Goal: Task Accomplishment & Management: Manage account settings

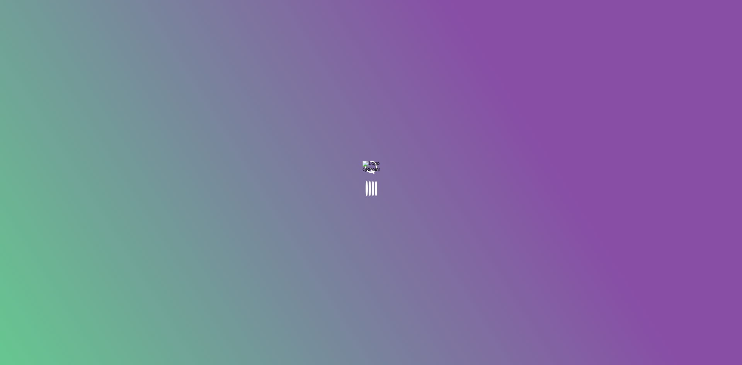
click at [572, 17] on body at bounding box center [371, 182] width 742 height 365
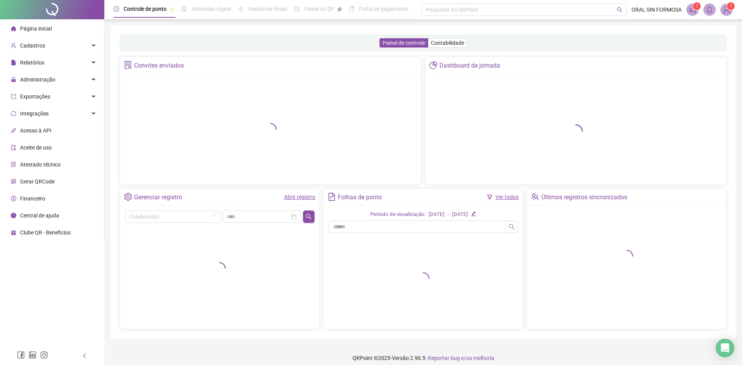
click at [30, 184] on span "Gerar QRCode" at bounding box center [37, 181] width 34 height 6
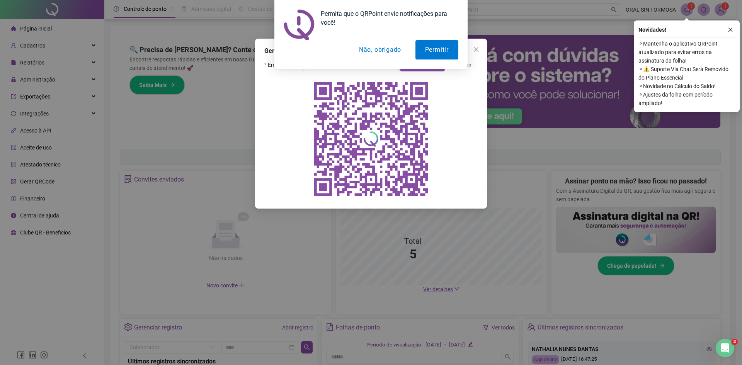
click at [376, 52] on button "Não, obrigado" at bounding box center [379, 49] width 61 height 19
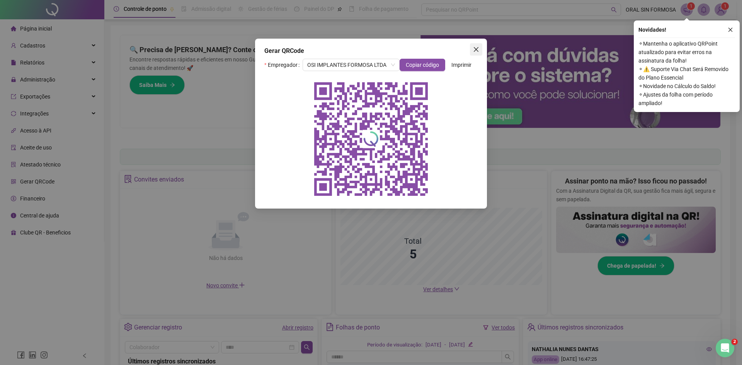
click at [479, 53] on button "Close" at bounding box center [476, 49] width 12 height 12
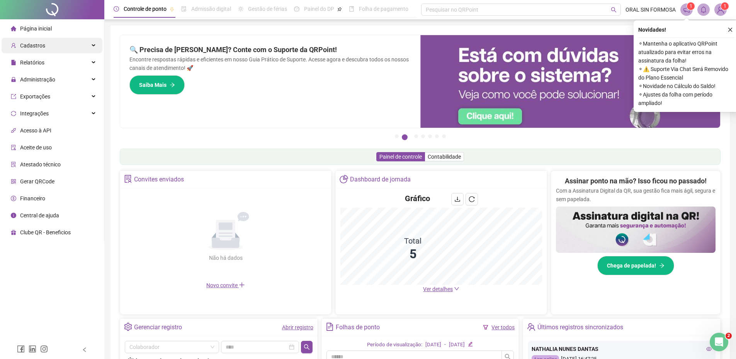
click at [55, 44] on div "Cadastros" at bounding box center [52, 45] width 101 height 15
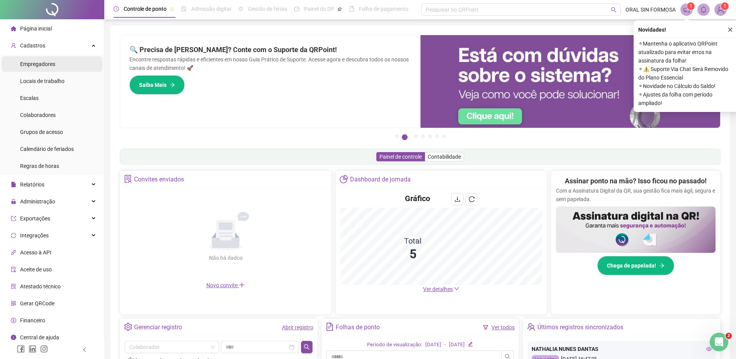
click at [49, 66] on span "Empregadores" at bounding box center [37, 64] width 35 height 6
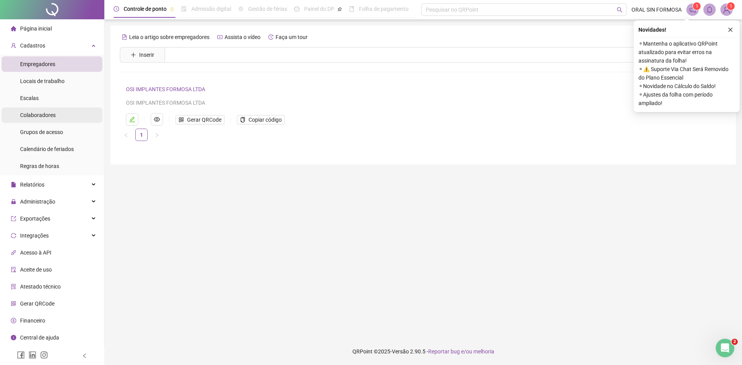
click at [40, 112] on span "Colaboradores" at bounding box center [38, 115] width 36 height 6
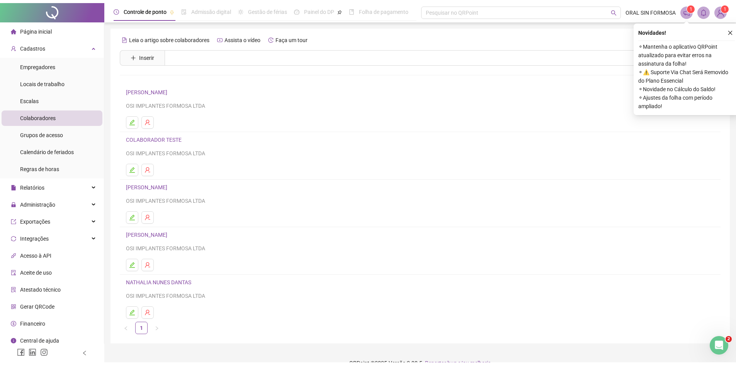
scroll to position [8, 0]
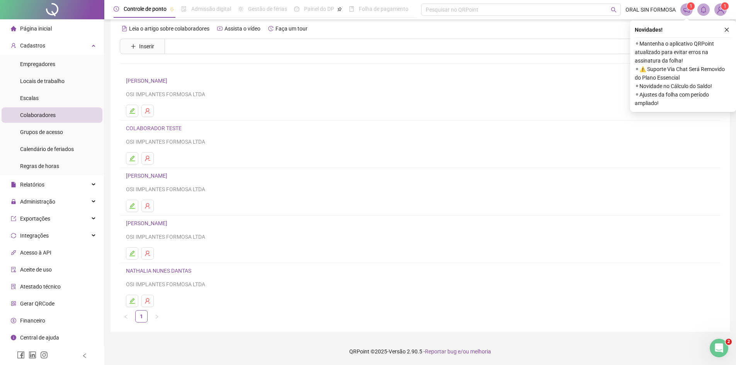
click at [177, 271] on link "NATHALIA NUNES DANTAS" at bounding box center [160, 271] width 68 height 6
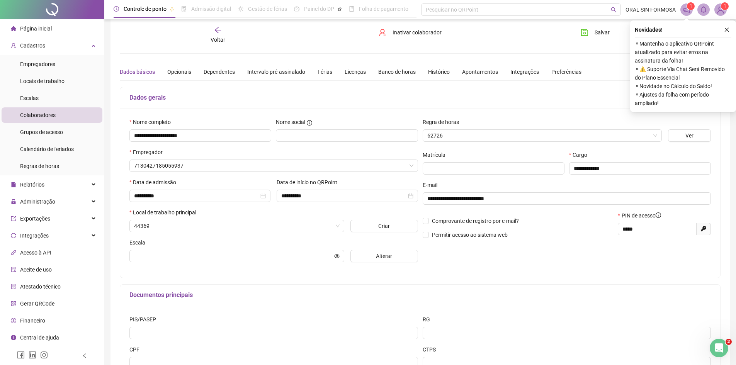
type input "*****"
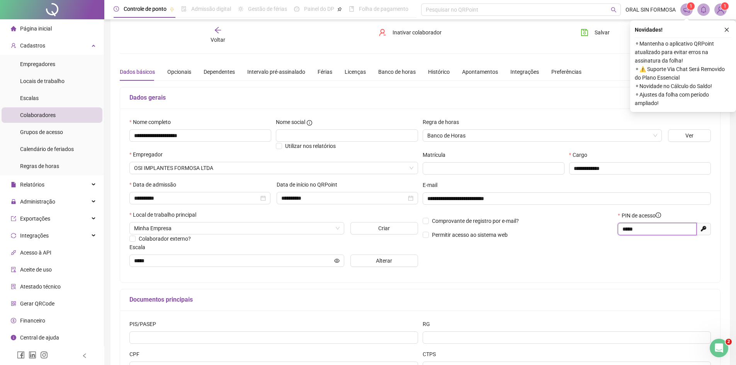
drag, startPoint x: 643, startPoint y: 229, endPoint x: 591, endPoint y: 234, distance: 53.2
click at [594, 234] on div "Comprovante de registro por e-mail? Permitir acesso ao sistema web PIN de acess…" at bounding box center [566, 227] width 293 height 33
click at [194, 31] on div "Voltar" at bounding box center [217, 35] width 95 height 18
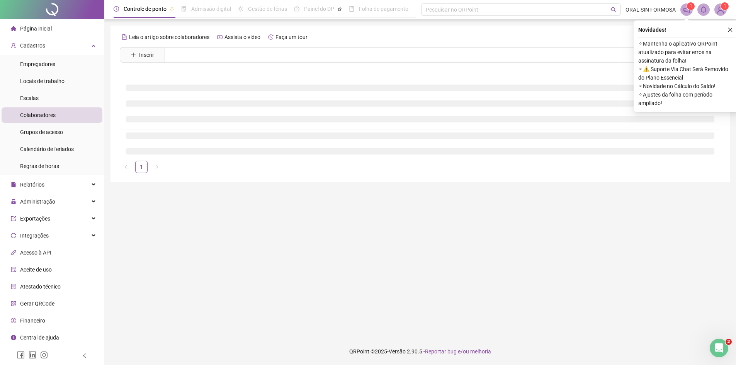
scroll to position [0, 0]
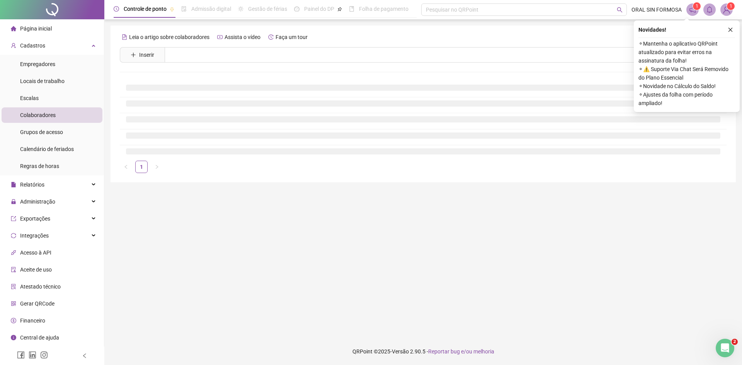
click at [213, 33] on div "Leia o artigo sobre colaboradores Assista o vídeo Faça um tour" at bounding box center [423, 37] width 606 height 12
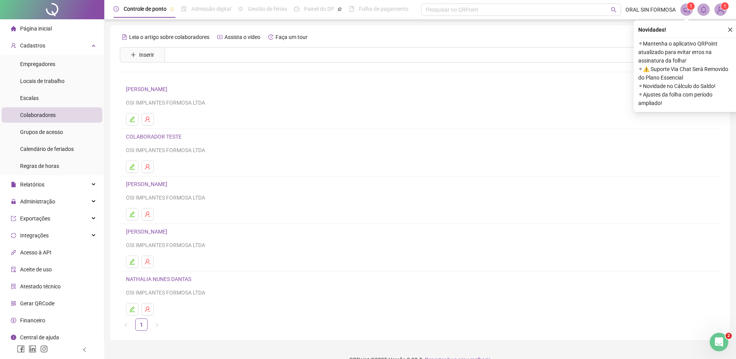
click at [163, 184] on link "[PERSON_NAME]" at bounding box center [148, 184] width 44 height 6
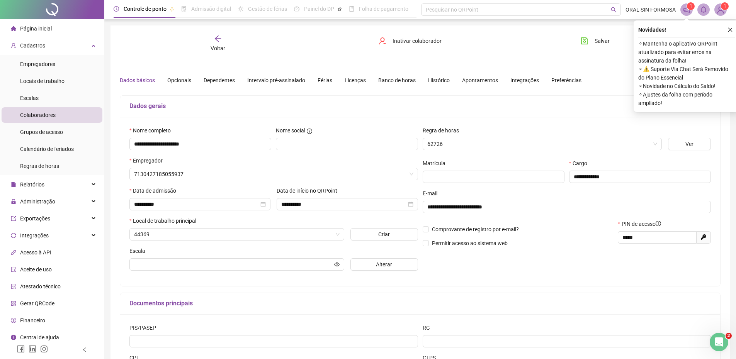
type input "*****"
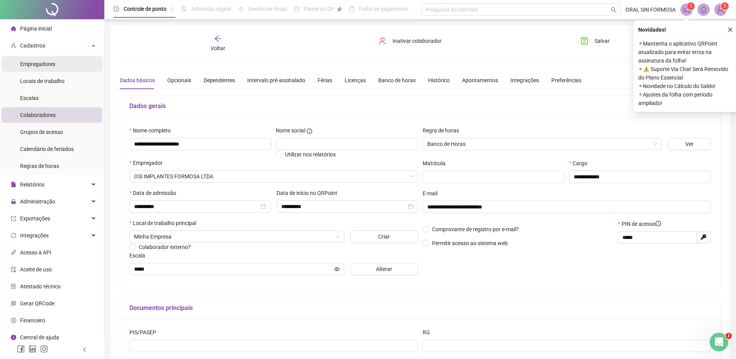
click at [49, 65] on span "Empregadores" at bounding box center [37, 64] width 35 height 6
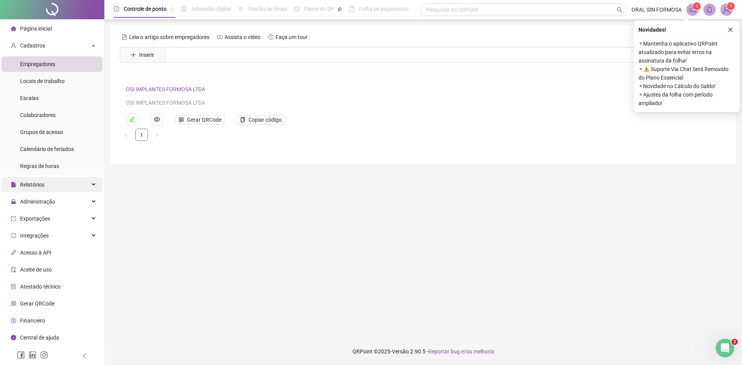
click at [48, 187] on div "Relatórios" at bounding box center [52, 184] width 101 height 15
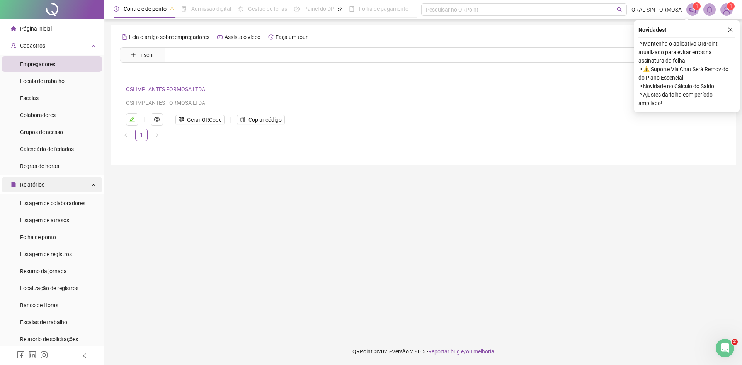
click at [48, 184] on div "Relatórios" at bounding box center [52, 184] width 101 height 15
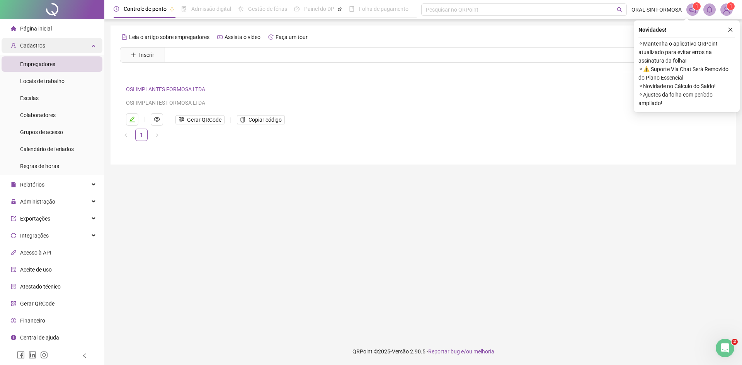
click at [80, 48] on div "Cadastros" at bounding box center [52, 45] width 101 height 15
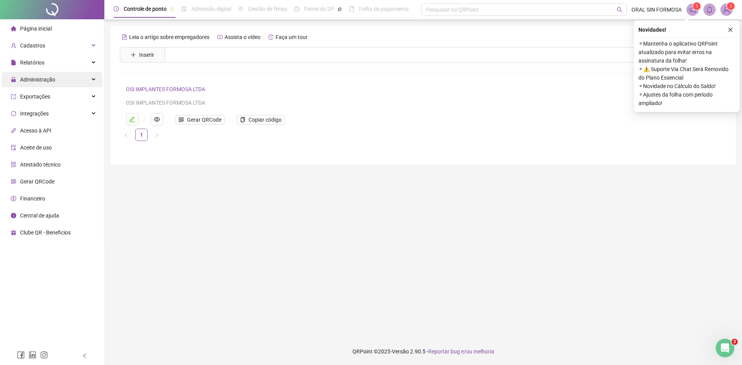
click at [63, 76] on div "Administração" at bounding box center [52, 79] width 101 height 15
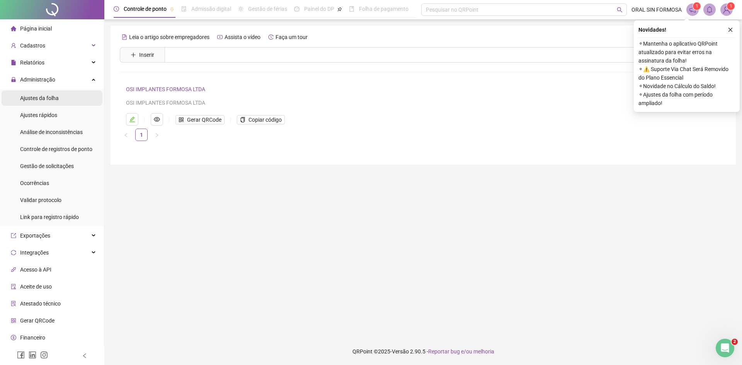
click at [51, 96] on span "Ajustes da folha" at bounding box center [39, 98] width 39 height 6
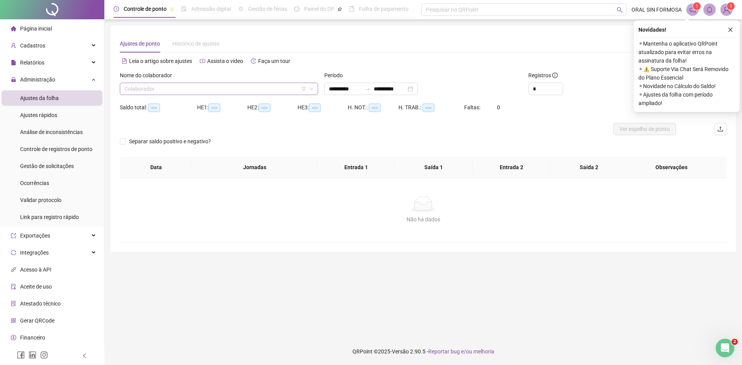
click at [166, 89] on input "search" at bounding box center [215, 89] width 182 height 12
type input "**********"
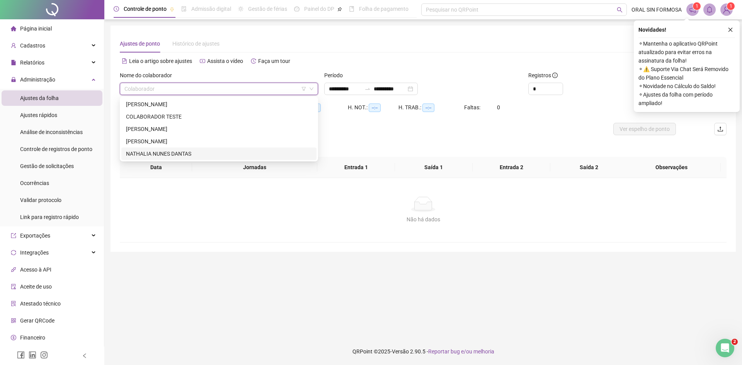
click at [154, 151] on div "NATHALIA NUNES DANTAS" at bounding box center [219, 153] width 186 height 8
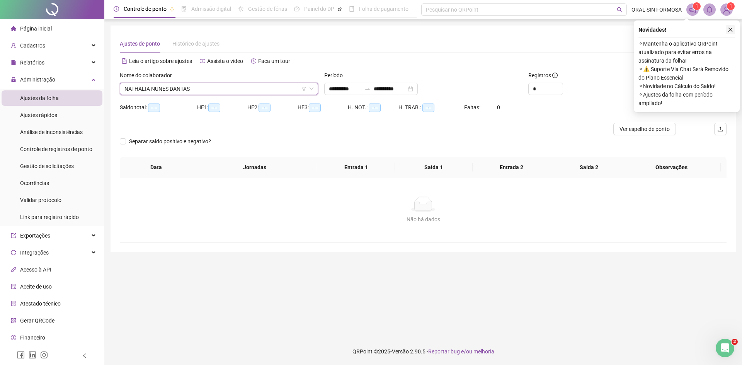
click at [734, 27] on button "button" at bounding box center [729, 29] width 9 height 9
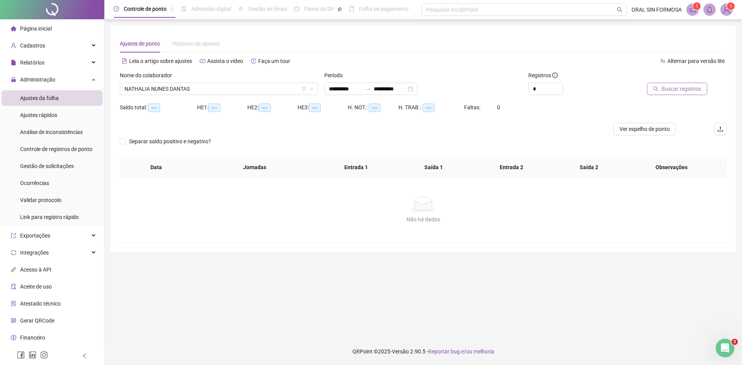
click at [684, 84] on button "Buscar registros" at bounding box center [677, 89] width 60 height 12
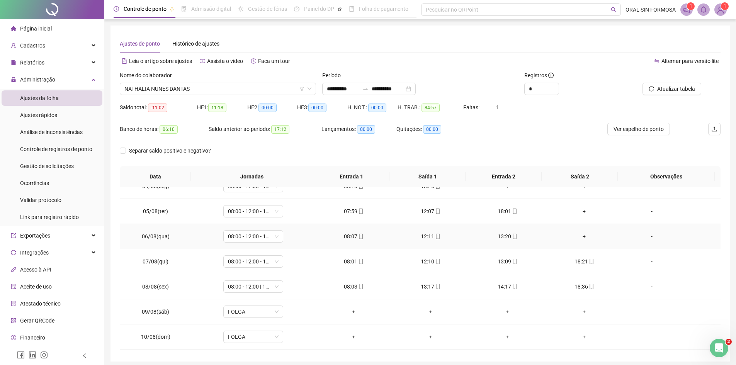
scroll to position [39, 0]
click at [505, 232] on td "+" at bounding box center [507, 236] width 77 height 25
click at [504, 236] on div "+" at bounding box center [507, 236] width 65 height 8
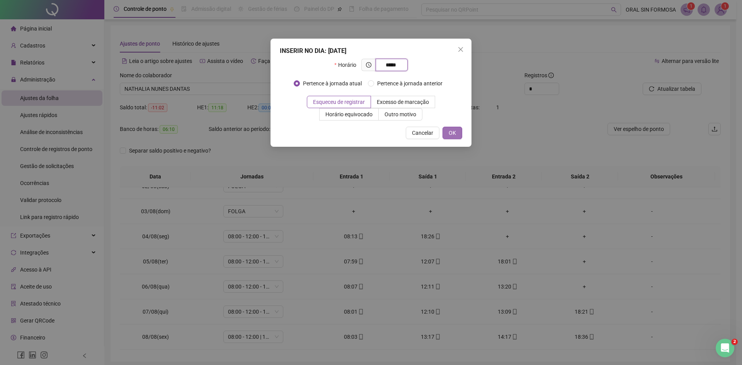
type input "*****"
click at [455, 132] on span "OK" at bounding box center [451, 133] width 7 height 8
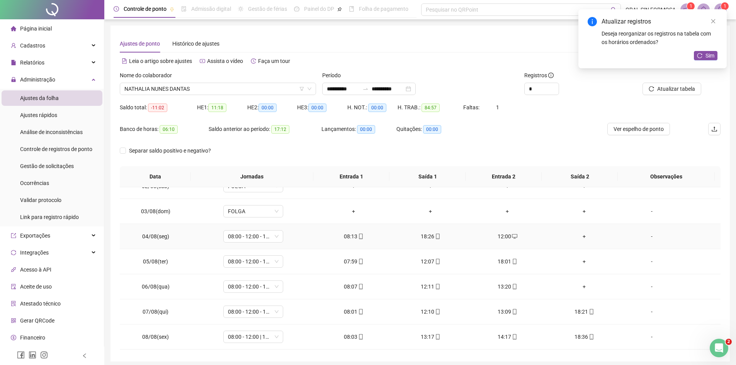
click at [582, 238] on div "+" at bounding box center [584, 236] width 65 height 8
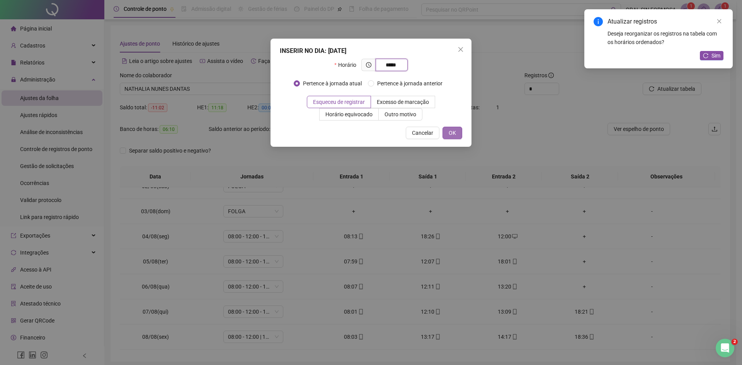
type input "*****"
click at [449, 131] on span "OK" at bounding box center [451, 133] width 7 height 8
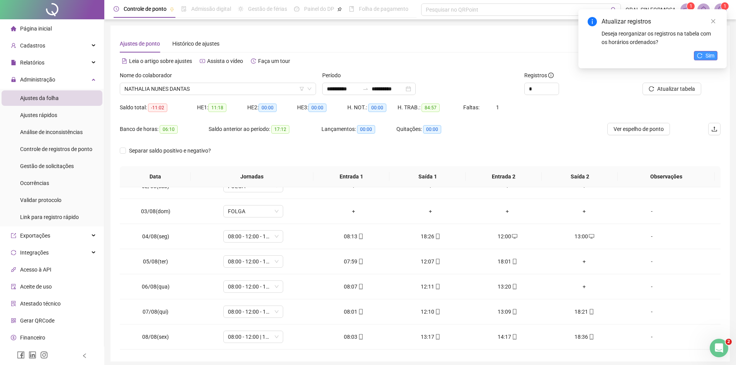
click at [708, 53] on span "Sim" at bounding box center [709, 55] width 9 height 8
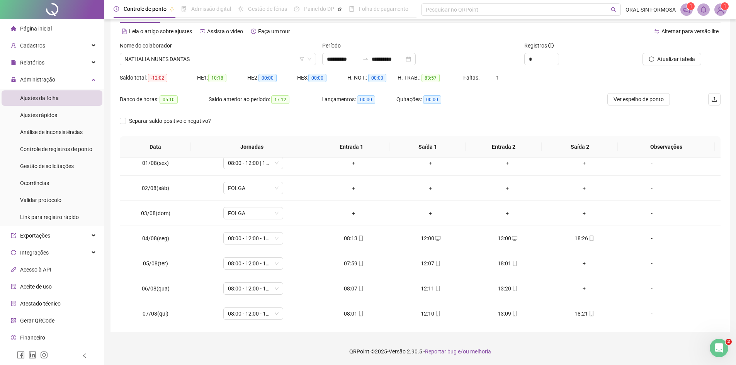
scroll to position [0, 0]
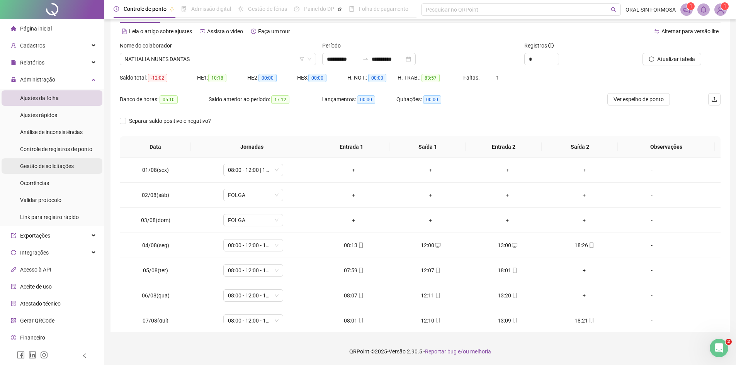
click at [61, 165] on span "Gestão de solicitações" at bounding box center [47, 166] width 54 height 6
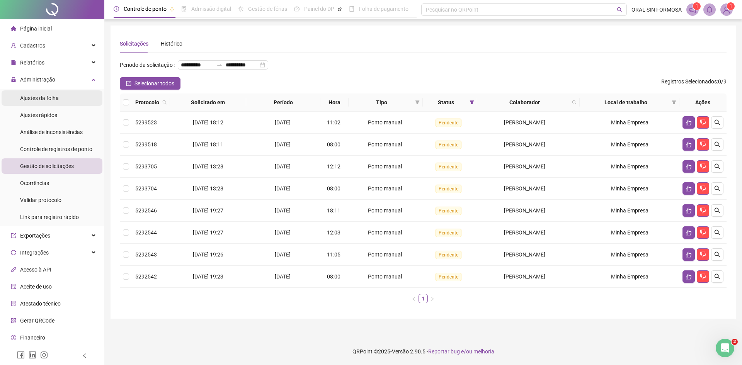
click at [37, 99] on span "Ajustes da folha" at bounding box center [39, 98] width 39 height 6
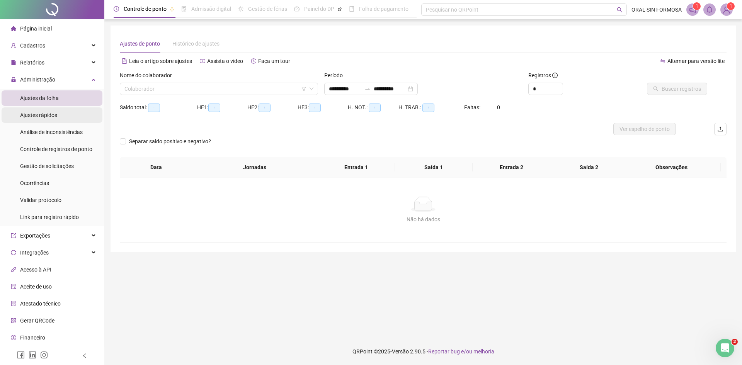
type input "**********"
click at [196, 90] on input "search" at bounding box center [215, 89] width 182 height 12
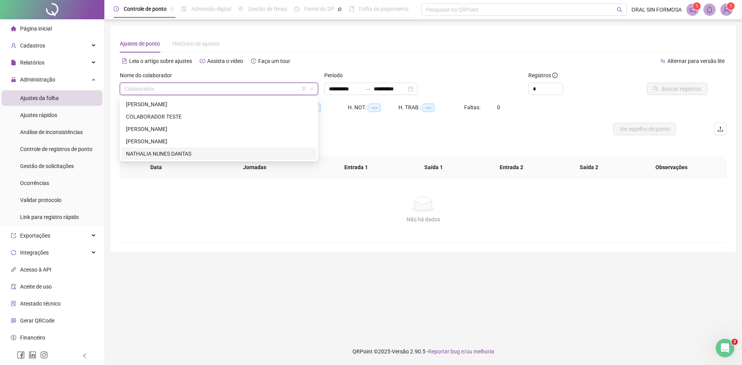
click at [173, 153] on div "NATHALIA NUNES DANTAS" at bounding box center [219, 153] width 186 height 8
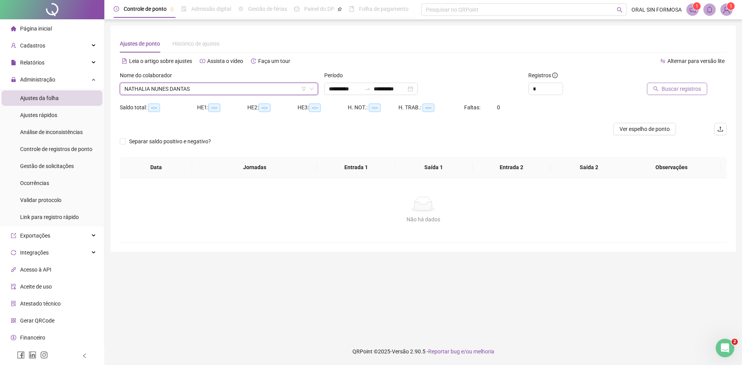
click at [664, 90] on span "Buscar registros" at bounding box center [680, 89] width 39 height 8
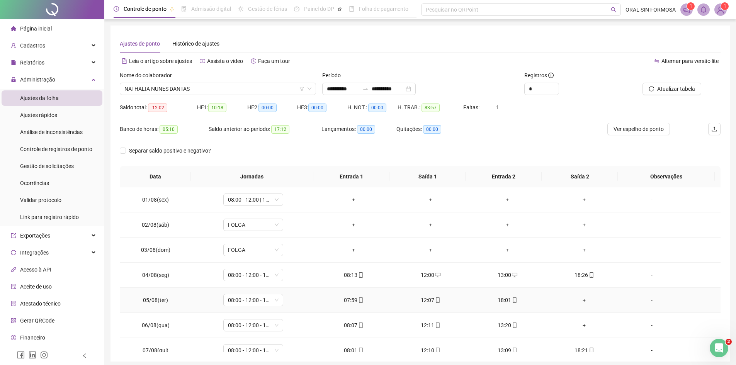
click at [582, 300] on div "+" at bounding box center [584, 300] width 65 height 8
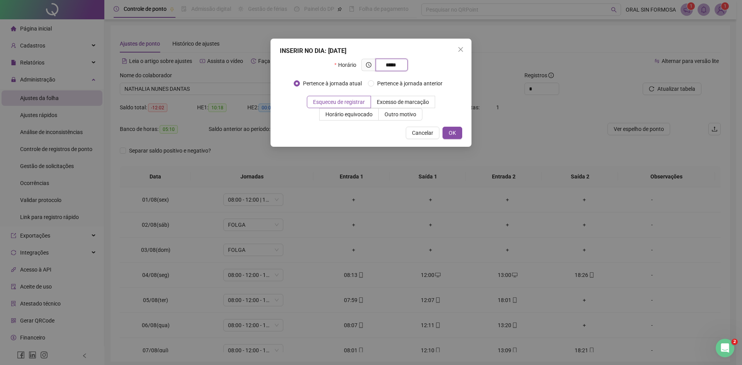
type input "*****"
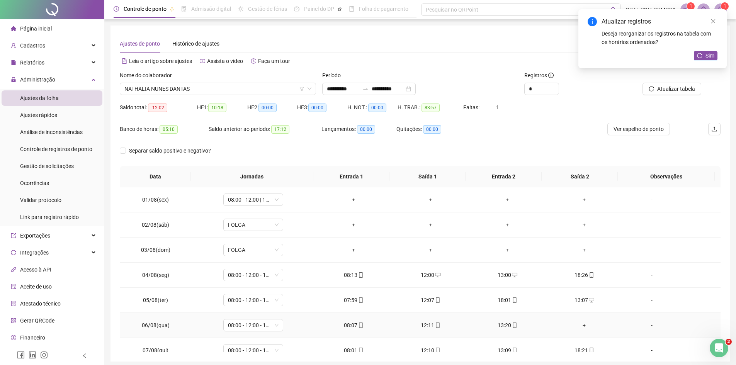
click at [582, 324] on div "+" at bounding box center [584, 325] width 65 height 8
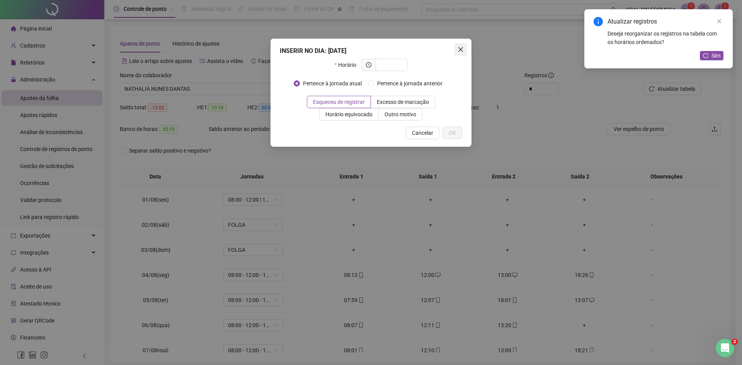
click at [459, 51] on icon "close" at bounding box center [460, 49] width 5 height 5
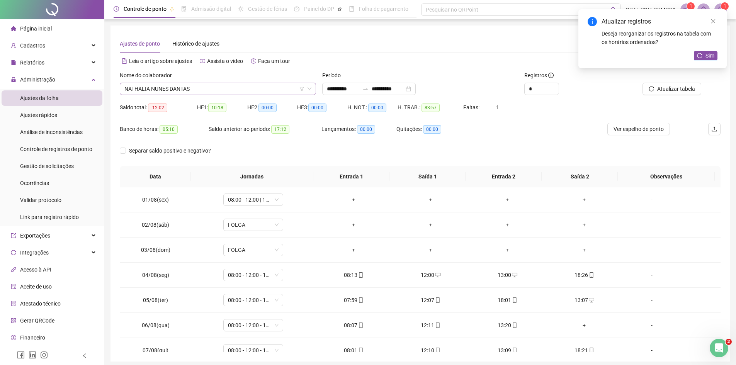
click at [196, 90] on span "NATHALIA NUNES DANTAS" at bounding box center [217, 89] width 187 height 12
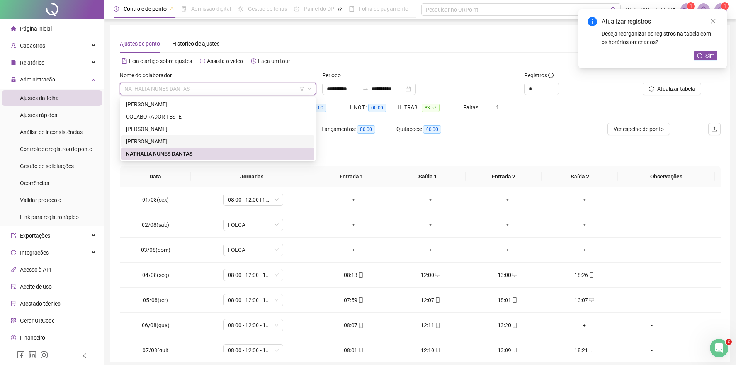
click at [183, 141] on div "[PERSON_NAME]" at bounding box center [218, 141] width 184 height 8
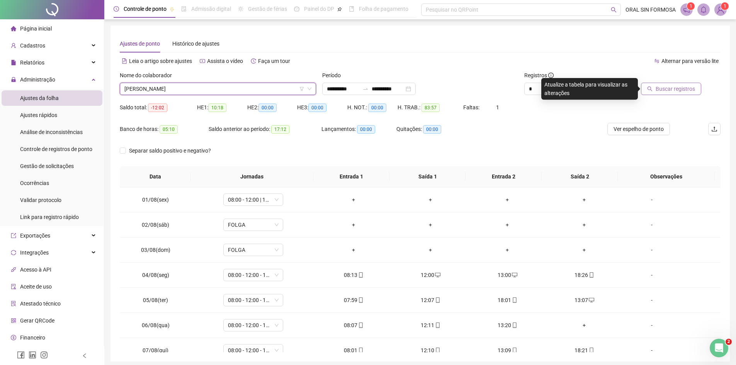
click at [659, 88] on span "Buscar registros" at bounding box center [674, 89] width 39 height 8
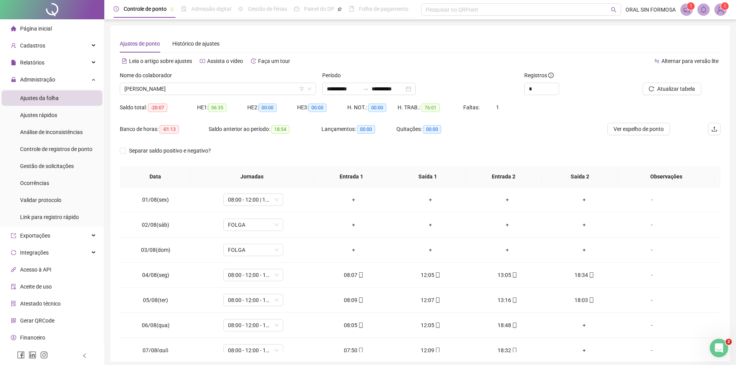
click at [219, 81] on div "Nome do colaborador" at bounding box center [218, 77] width 196 height 12
click at [217, 87] on span "[PERSON_NAME]" at bounding box center [217, 89] width 187 height 12
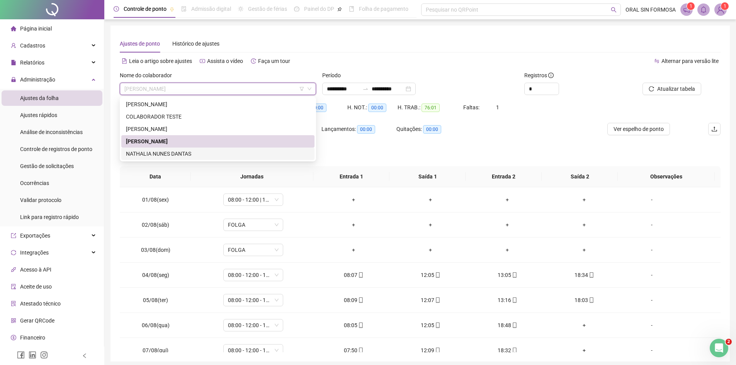
click at [175, 152] on div "NATHALIA NUNES DANTAS" at bounding box center [218, 153] width 184 height 8
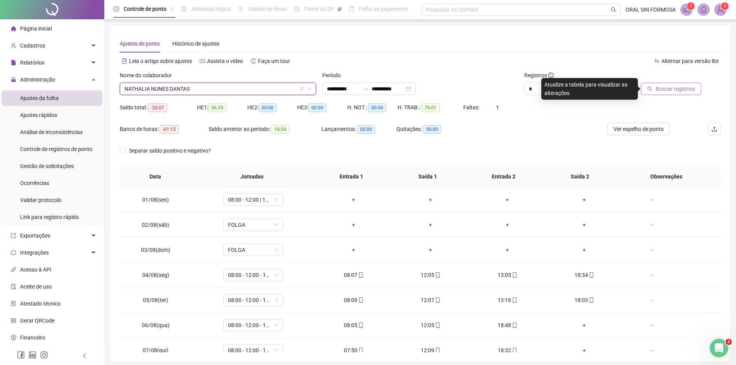
click at [684, 91] on span "Buscar registros" at bounding box center [674, 89] width 39 height 8
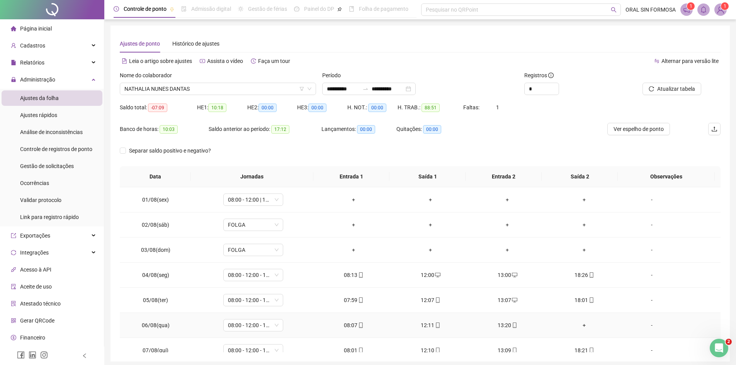
drag, startPoint x: 579, startPoint y: 327, endPoint x: 584, endPoint y: 328, distance: 4.8
click at [580, 327] on div "+" at bounding box center [584, 325] width 65 height 8
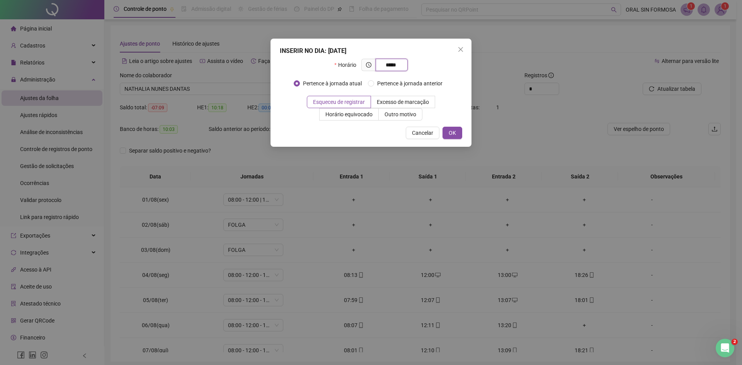
type input "*****"
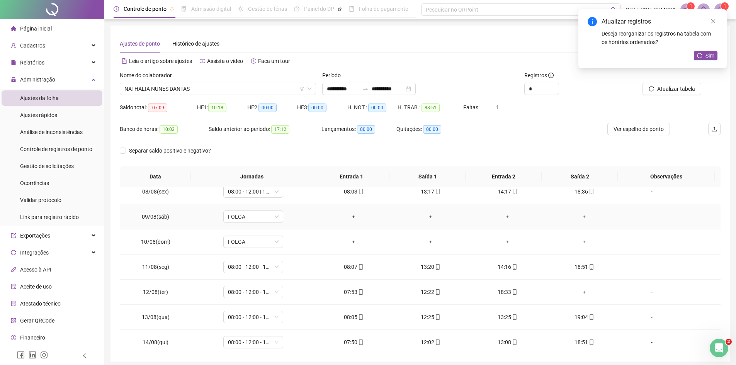
scroll to position [193, 0]
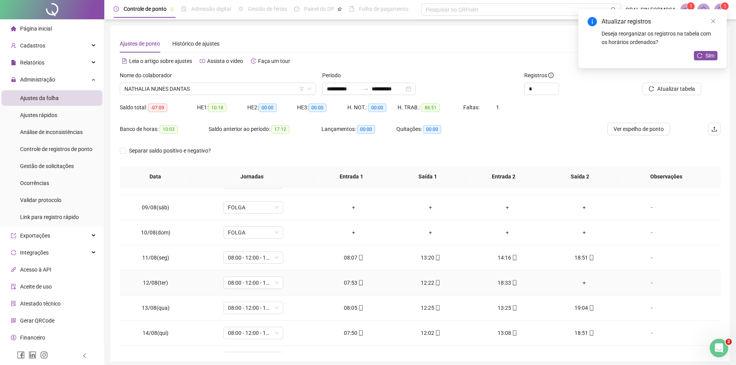
click at [584, 283] on div "+" at bounding box center [584, 282] width 65 height 8
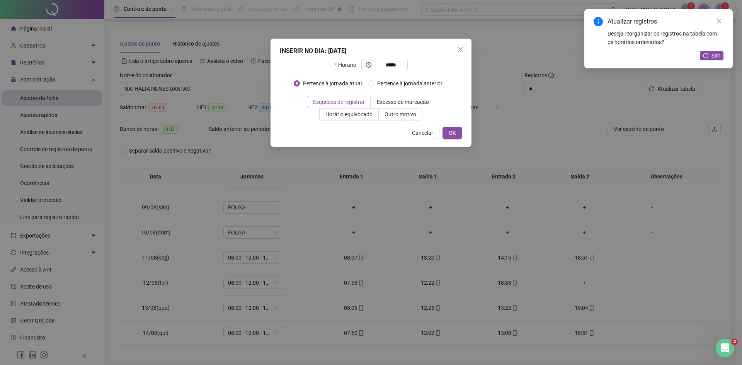
type input "*****"
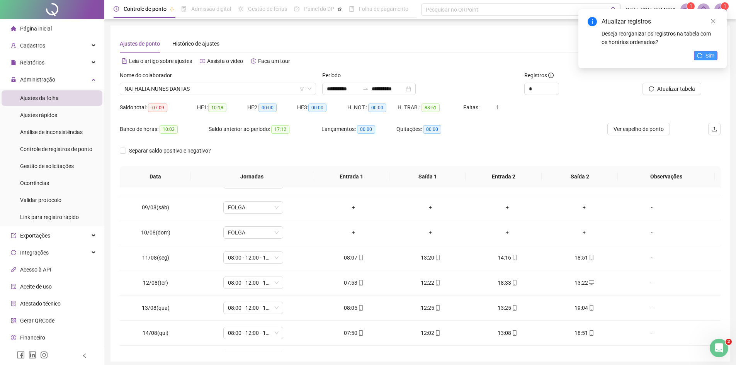
click at [703, 53] on button "Sim" at bounding box center [706, 55] width 24 height 9
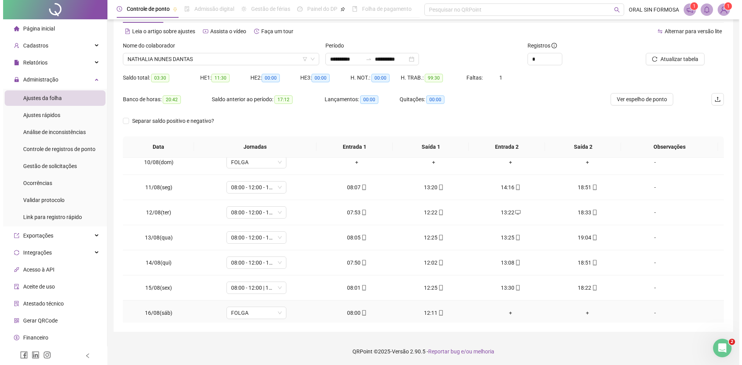
scroll to position [262, 0]
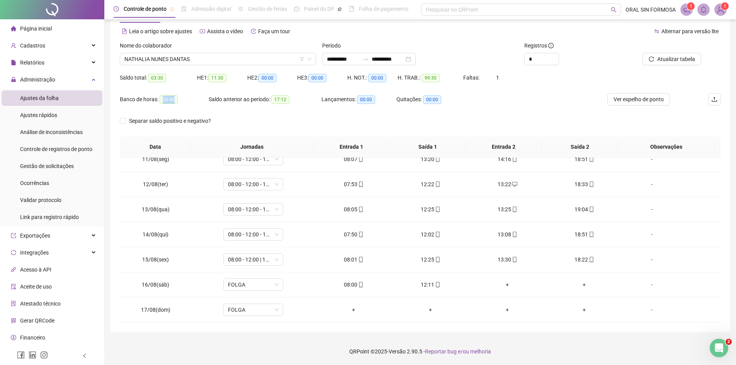
drag, startPoint x: 159, startPoint y: 98, endPoint x: 177, endPoint y: 99, distance: 17.8
click at [177, 99] on div "Banco de horas: 20:42" at bounding box center [164, 99] width 89 height 9
click at [323, 341] on footer "QRPoint © 2025 - Versão 2.90.5 - Reportar bug e/ou melhoria" at bounding box center [419, 351] width 631 height 27
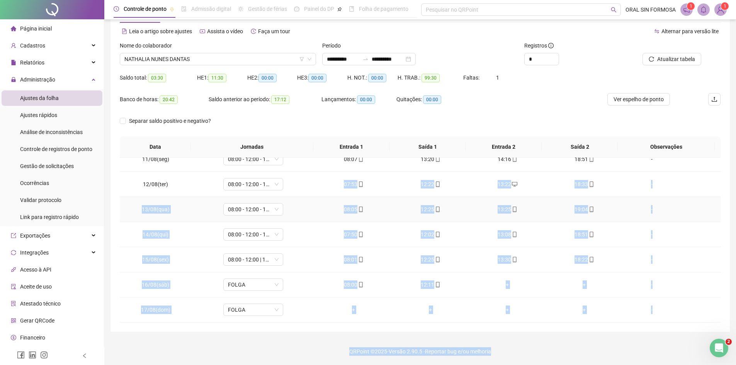
drag, startPoint x: 594, startPoint y: 336, endPoint x: 294, endPoint y: 169, distance: 343.7
click at [294, 169] on div "**********" at bounding box center [419, 167] width 631 height 395
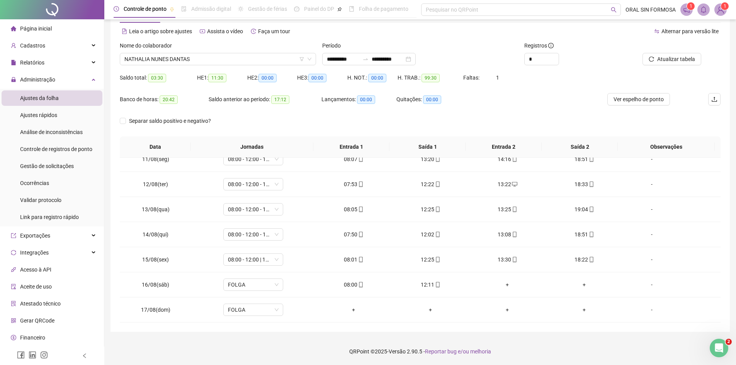
click at [522, 106] on div "Banco de horas: 20:42 Saldo anterior ao período: 17:12 Lançamentos: 00:00 Quita…" at bounding box center [345, 104] width 450 height 22
click at [210, 61] on span "NATHALIA NUNES DANTAS" at bounding box center [217, 59] width 187 height 12
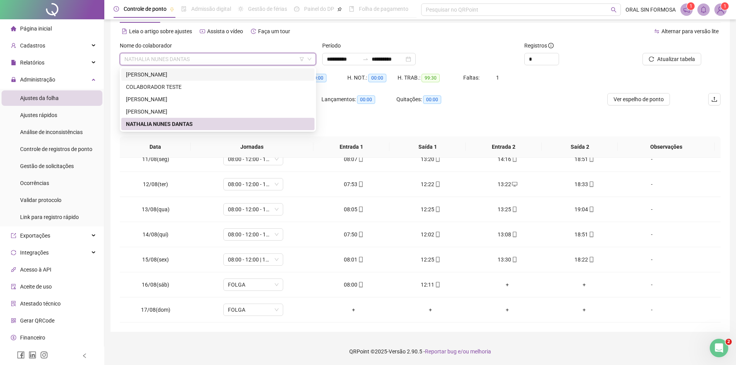
click at [185, 78] on div "[PERSON_NAME]" at bounding box center [218, 74] width 184 height 8
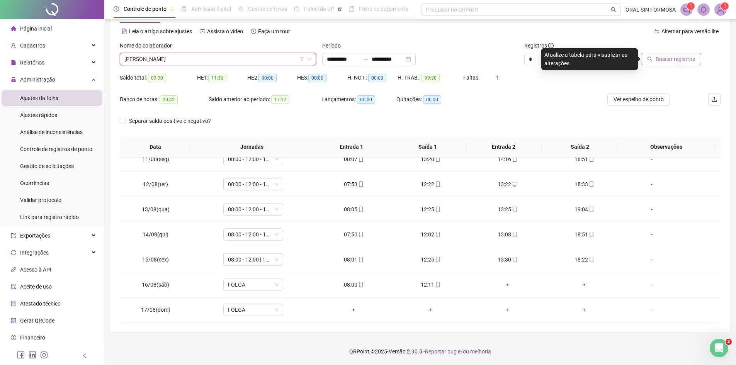
click at [689, 60] on span "Buscar registros" at bounding box center [674, 59] width 39 height 8
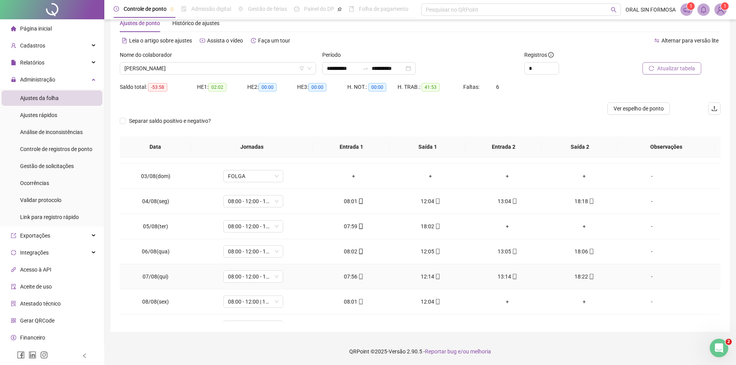
scroll to position [0, 0]
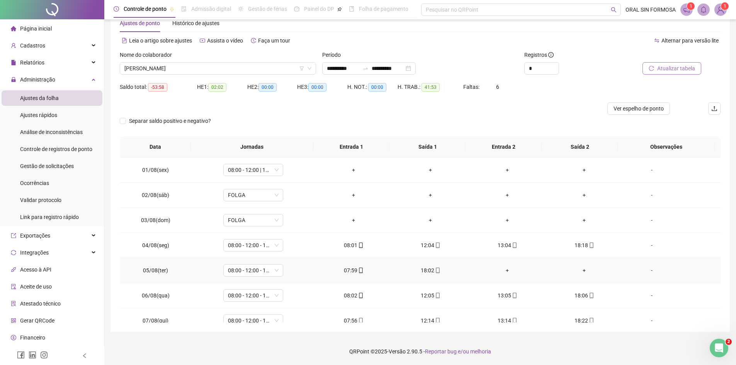
click at [504, 270] on div "+" at bounding box center [507, 270] width 65 height 8
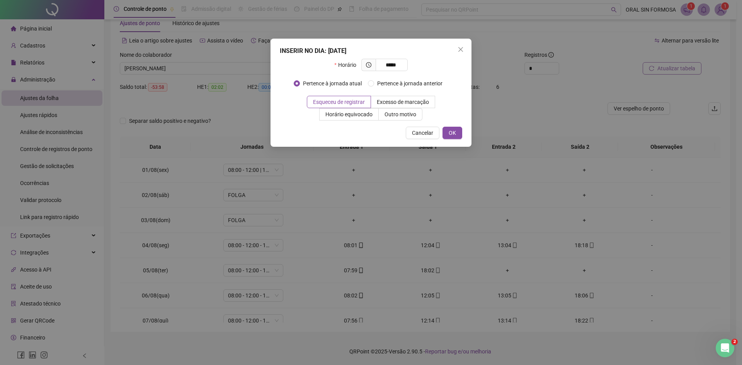
type input "*****"
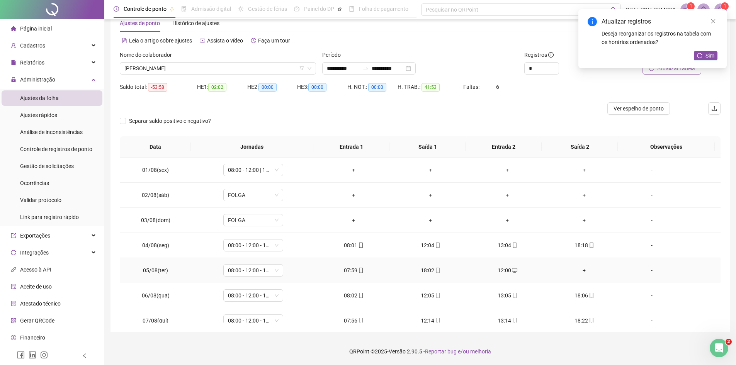
click at [583, 271] on div "+" at bounding box center [584, 270] width 65 height 8
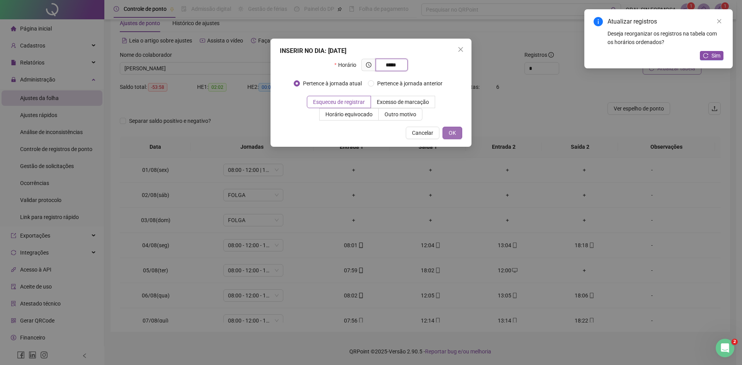
type input "*****"
click at [457, 134] on button "OK" at bounding box center [452, 133] width 20 height 12
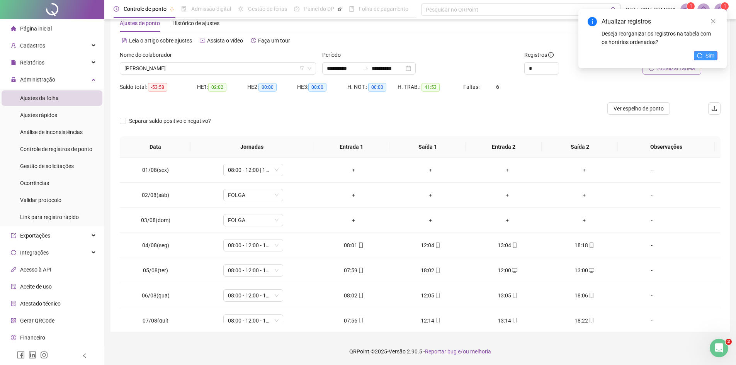
click at [709, 55] on span "Sim" at bounding box center [709, 55] width 9 height 8
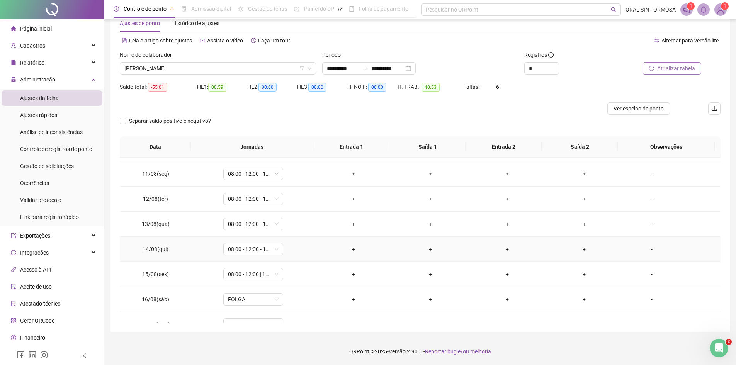
scroll to position [262, 0]
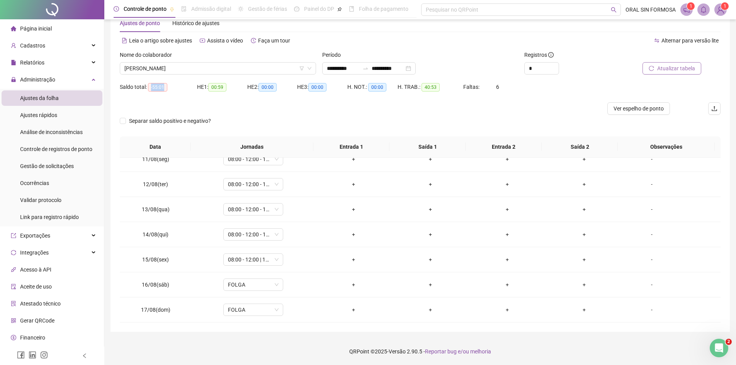
drag, startPoint x: 151, startPoint y: 90, endPoint x: 174, endPoint y: 88, distance: 22.4
click at [174, 88] on div "Saldo total: -55:01" at bounding box center [158, 87] width 77 height 9
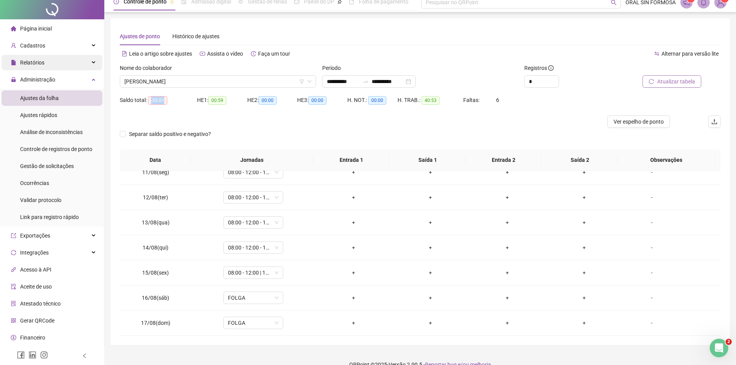
scroll to position [0, 0]
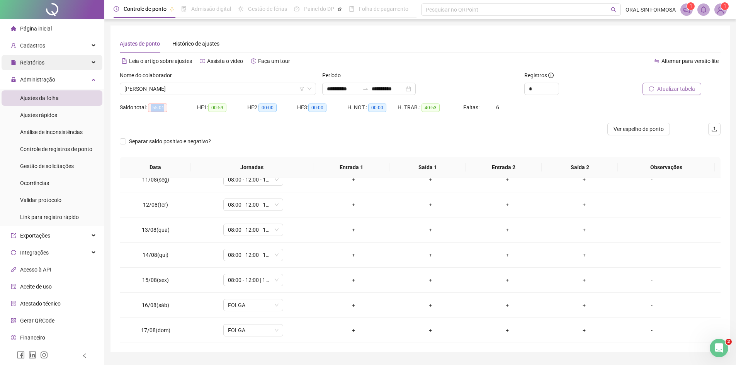
click at [54, 61] on div "Relatórios" at bounding box center [52, 62] width 101 height 15
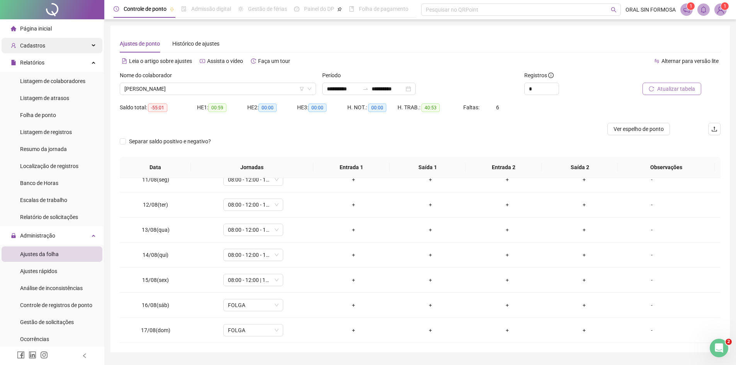
click at [59, 46] on div "Cadastros" at bounding box center [52, 45] width 101 height 15
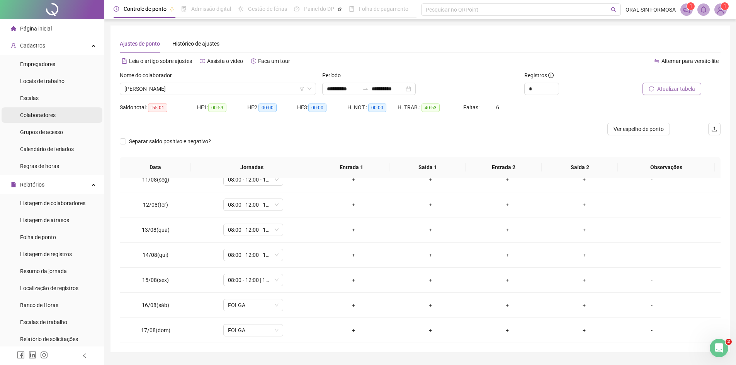
click at [40, 116] on span "Colaboradores" at bounding box center [38, 115] width 36 height 6
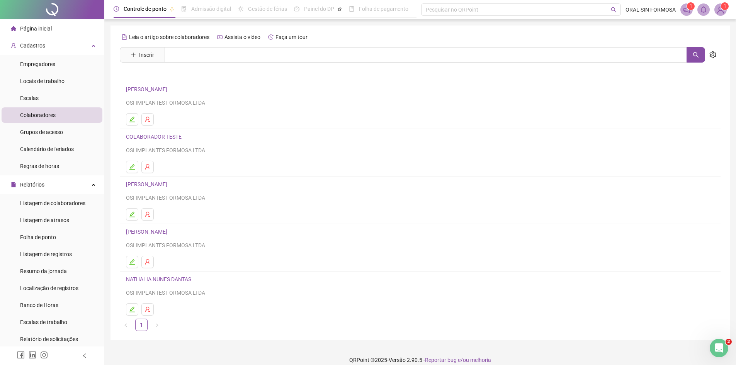
click at [170, 88] on link "[PERSON_NAME]" at bounding box center [148, 89] width 44 height 6
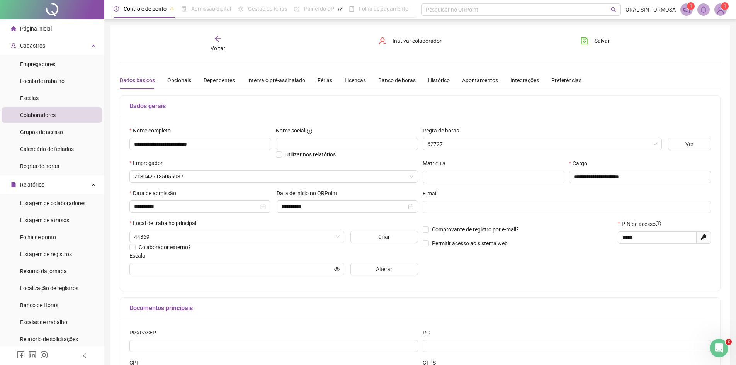
type input "*****"
click at [323, 82] on div "Férias" at bounding box center [324, 80] width 15 height 8
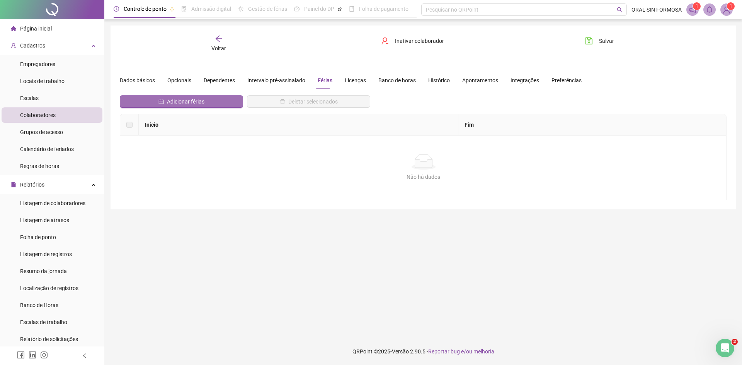
click at [210, 105] on button "Adicionar férias" at bounding box center [181, 101] width 123 height 12
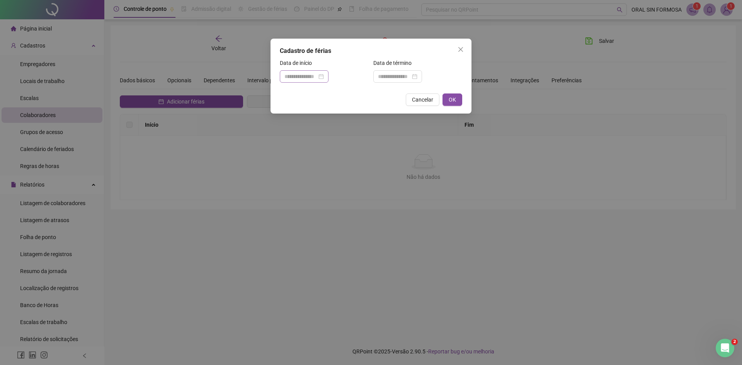
click at [324, 78] on div at bounding box center [303, 76] width 39 height 8
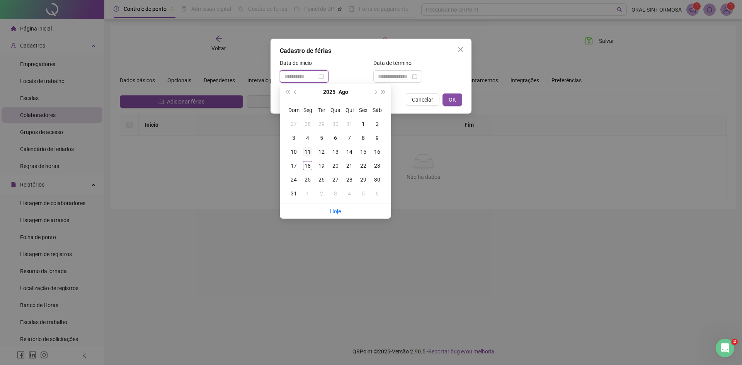
type input "**********"
click at [309, 151] on div "11" at bounding box center [307, 151] width 9 height 9
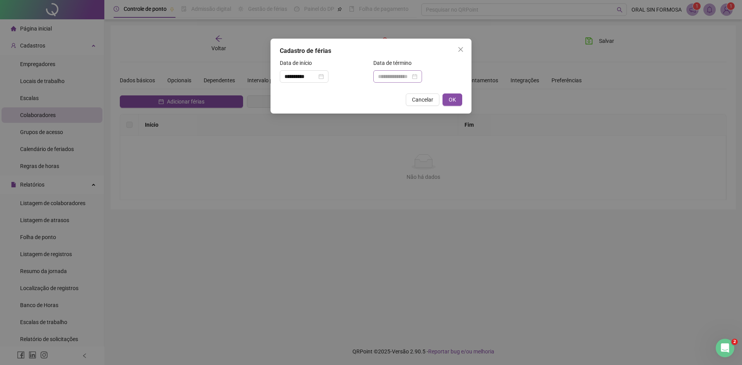
click at [417, 77] on div at bounding box center [397, 76] width 39 height 8
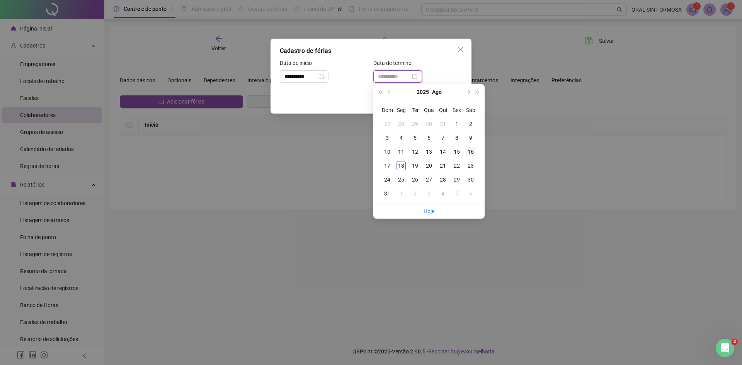
type input "**********"
click at [473, 153] on div "16" at bounding box center [470, 151] width 9 height 9
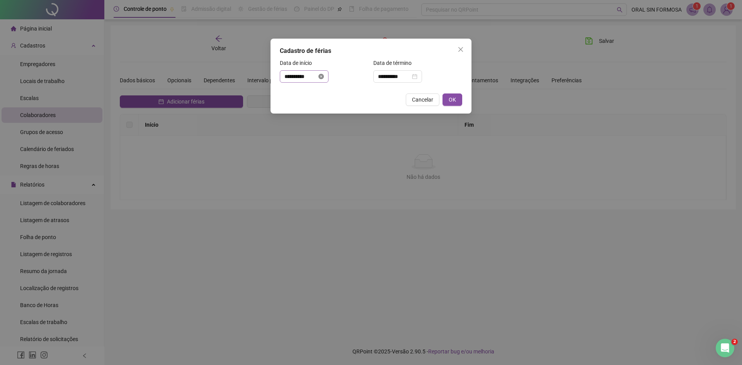
click at [324, 77] on icon "close-circle" at bounding box center [320, 76] width 5 height 5
click at [314, 78] on input at bounding box center [300, 76] width 32 height 8
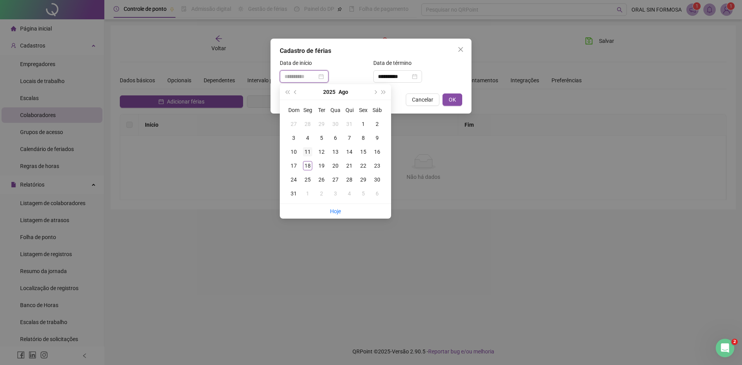
type input "**********"
click at [309, 151] on div "11" at bounding box center [307, 151] width 9 height 9
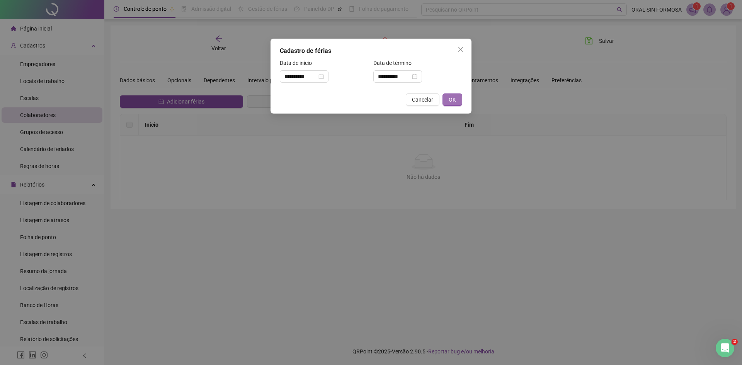
click at [451, 95] on span "OK" at bounding box center [451, 99] width 7 height 8
click at [450, 99] on span "OK" at bounding box center [451, 99] width 7 height 8
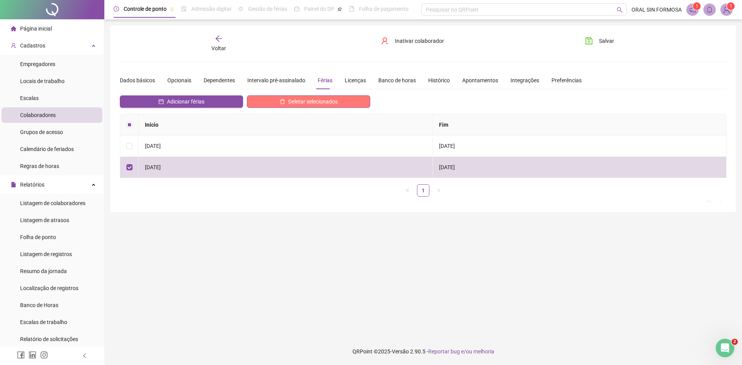
click at [314, 103] on span "Deletar selecionados" at bounding box center [312, 101] width 49 height 8
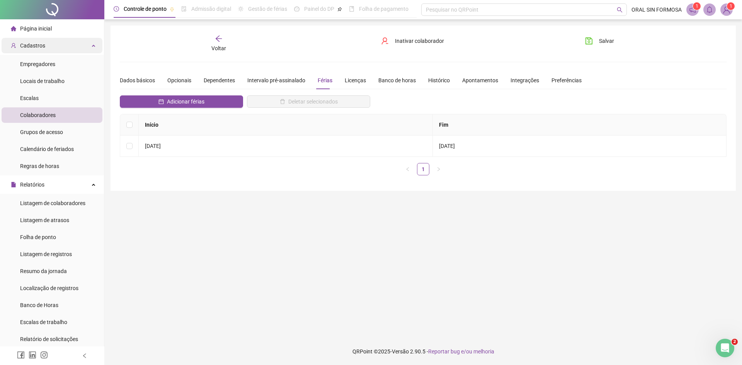
click at [48, 46] on div "Cadastros" at bounding box center [52, 45] width 101 height 15
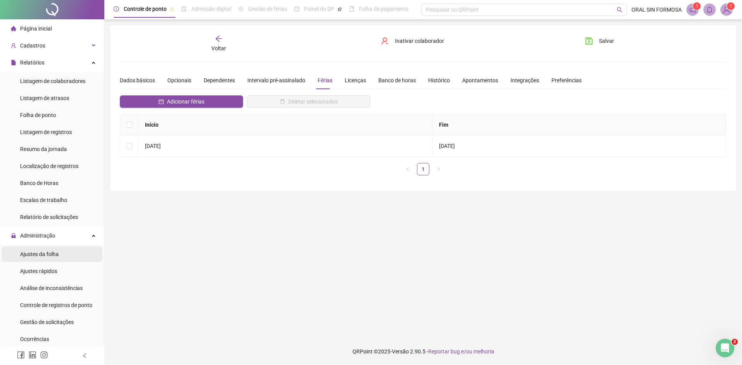
click at [47, 253] on span "Ajustes da folha" at bounding box center [39, 254] width 39 height 6
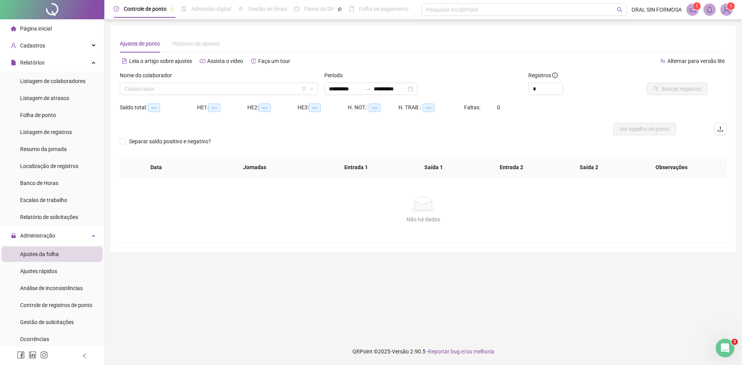
type input "**********"
click at [174, 90] on input "search" at bounding box center [215, 89] width 182 height 12
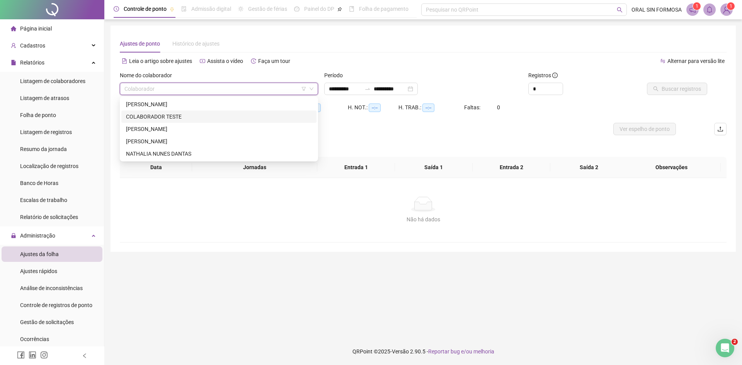
click at [178, 106] on div "[PERSON_NAME]" at bounding box center [219, 104] width 186 height 8
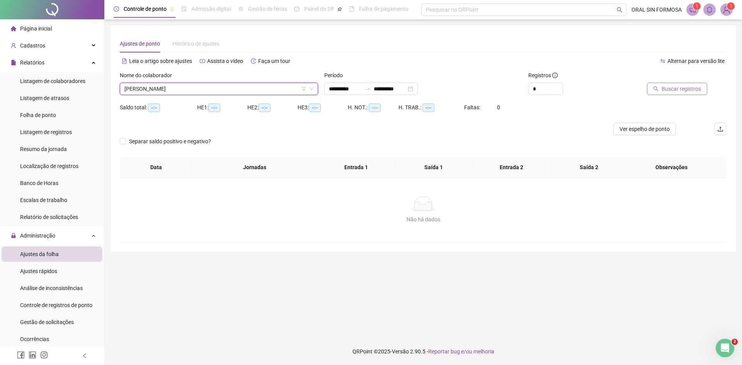
click at [691, 88] on span "Buscar registros" at bounding box center [680, 89] width 39 height 8
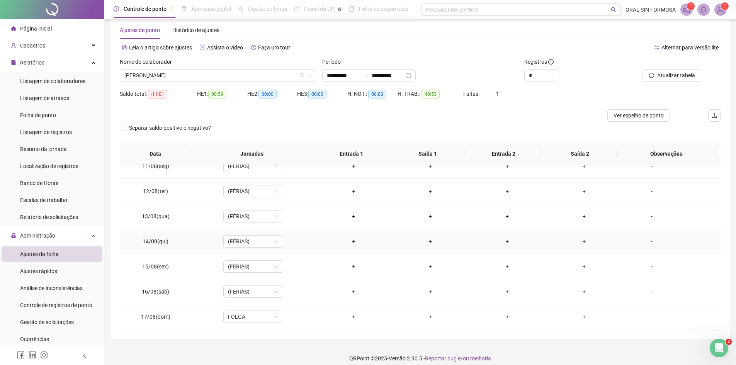
scroll to position [20, 0]
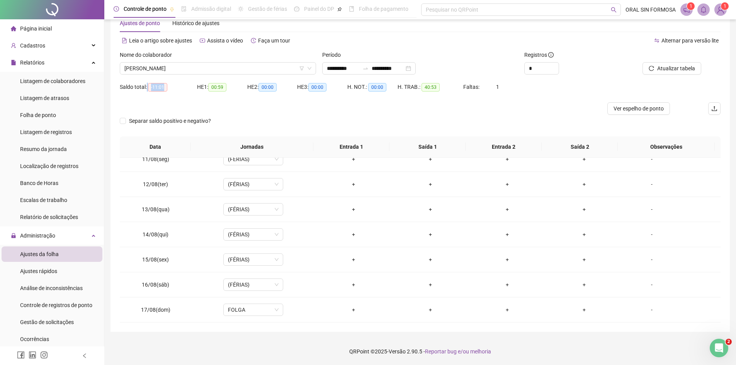
drag, startPoint x: 147, startPoint y: 90, endPoint x: 179, endPoint y: 87, distance: 32.2
click at [179, 87] on div "Saldo total: -11:01" at bounding box center [158, 87] width 77 height 9
click at [189, 102] on div at bounding box center [345, 108] width 450 height 12
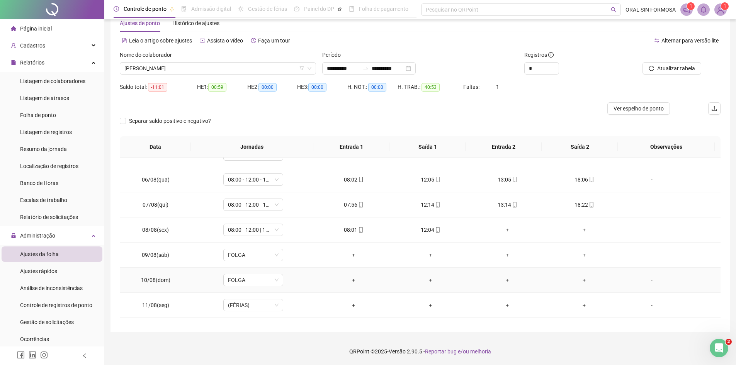
scroll to position [0, 0]
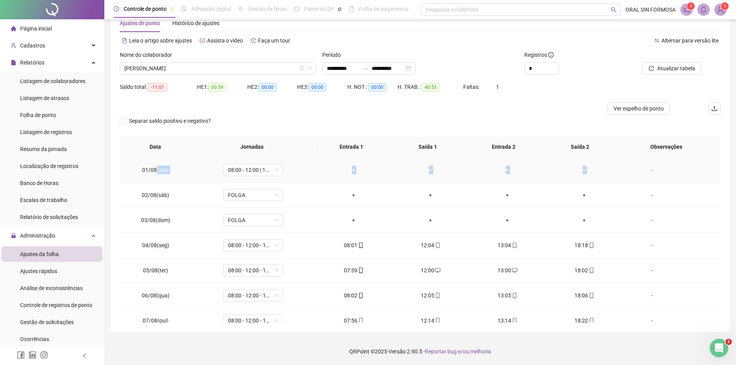
drag, startPoint x: 156, startPoint y: 173, endPoint x: 633, endPoint y: 176, distance: 477.0
click at [629, 175] on tr "01/08(sex) 08:00 - 12:00 | 14:00 - 18:00 + + + + -" at bounding box center [420, 170] width 601 height 25
click at [272, 168] on span "08:00 - 12:00 | 14:00 - 18:00" at bounding box center [253, 170] width 51 height 12
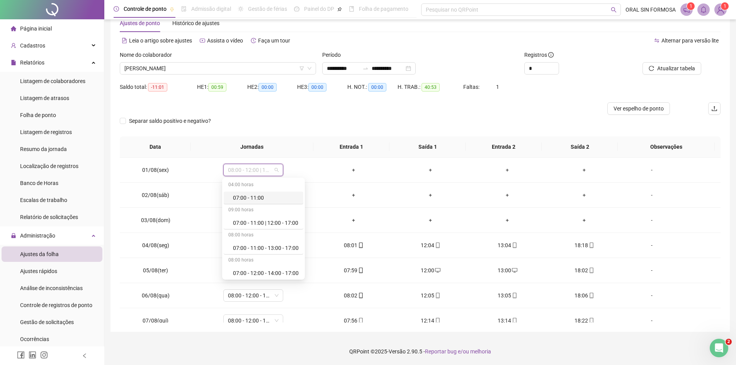
click at [310, 108] on div at bounding box center [345, 108] width 450 height 12
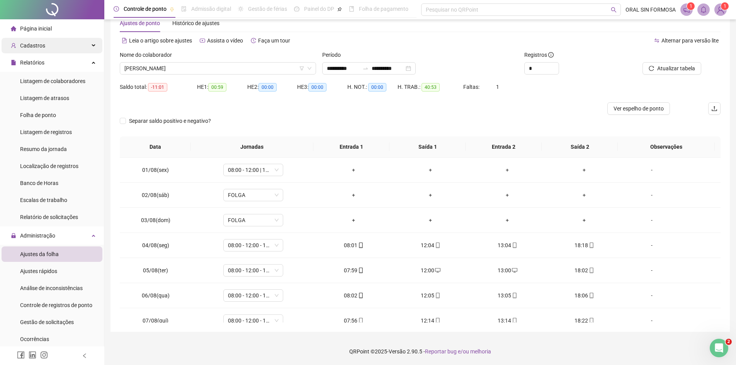
click at [67, 51] on div "Cadastros" at bounding box center [52, 45] width 101 height 15
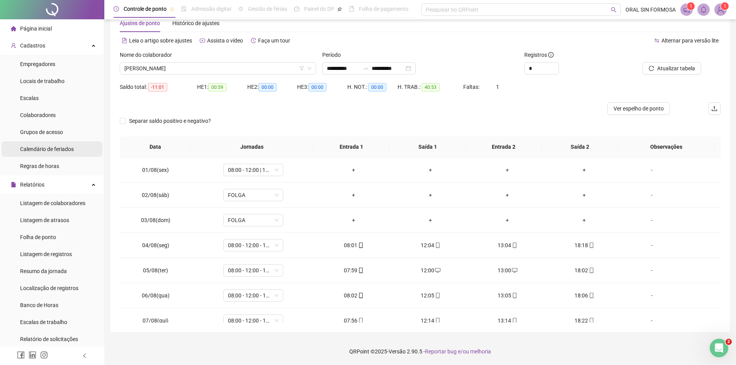
click at [50, 149] on span "Calendário de feriados" at bounding box center [47, 149] width 54 height 6
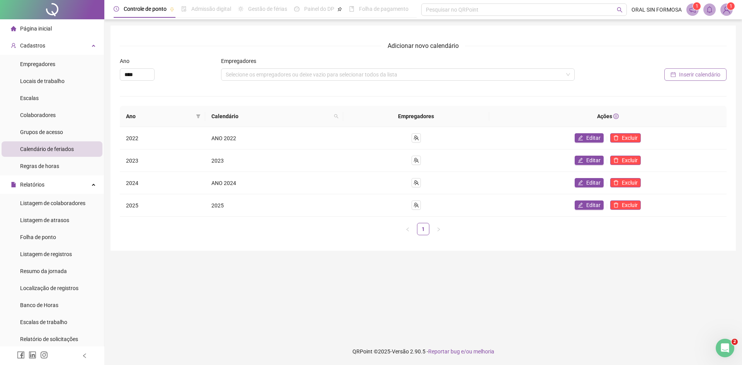
click at [716, 74] on span "Inserir calendário" at bounding box center [699, 74] width 41 height 8
click at [348, 76] on div "Todos os empregadores para este ano já foram definidos" at bounding box center [397, 74] width 353 height 12
click at [596, 207] on span "Editar" at bounding box center [593, 205] width 14 height 8
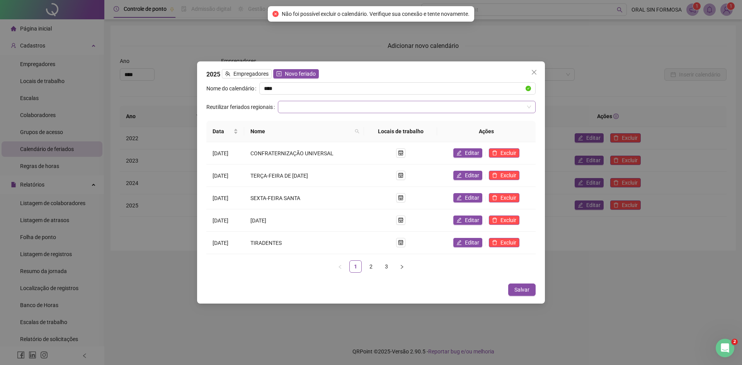
click at [310, 107] on input "search" at bounding box center [402, 107] width 241 height 12
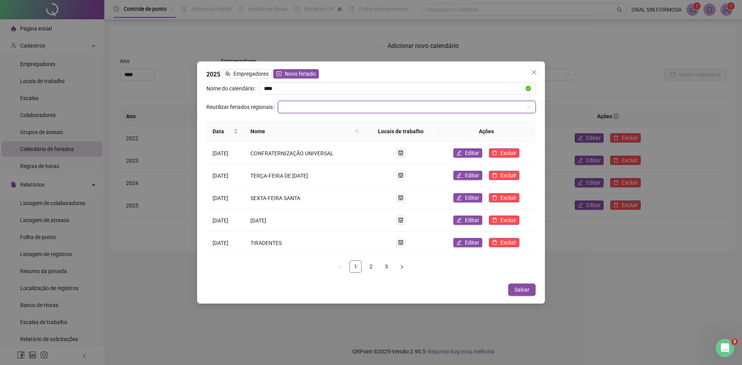
click at [310, 107] on input "search" at bounding box center [402, 107] width 241 height 12
click at [300, 75] on span "Novo feriado" at bounding box center [300, 74] width 31 height 8
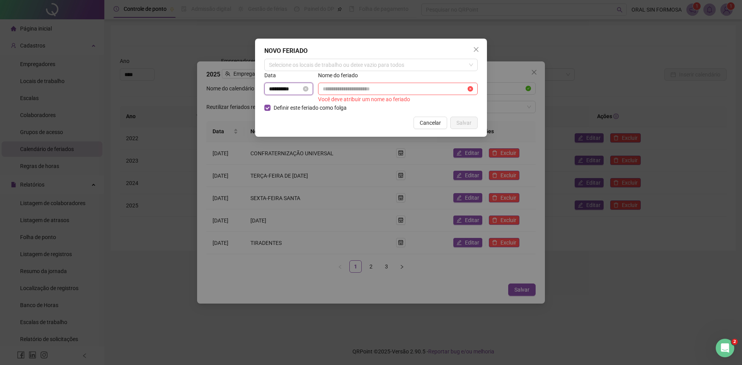
click at [277, 89] on input "**********" at bounding box center [285, 89] width 32 height 8
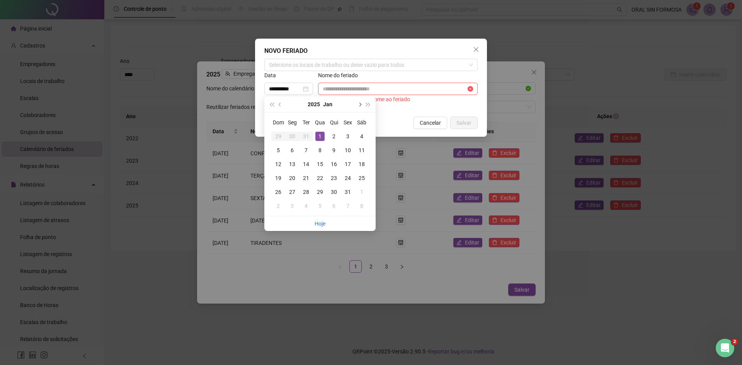
click at [361, 105] on button "next-year" at bounding box center [359, 104] width 8 height 15
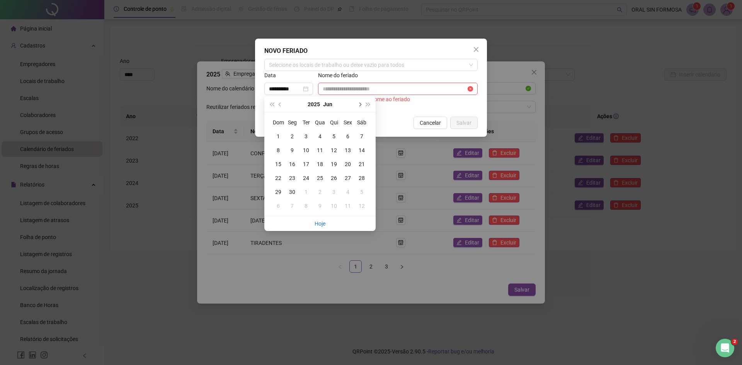
click at [361, 105] on button "next-year" at bounding box center [359, 104] width 8 height 15
type input "**********"
click at [345, 135] on div "1" at bounding box center [347, 136] width 9 height 9
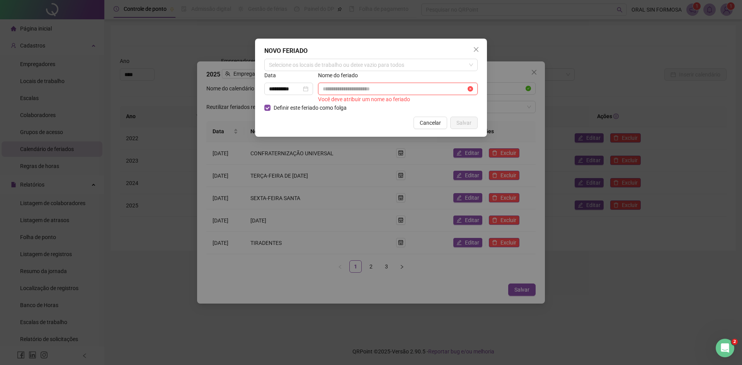
click at [393, 91] on input "text" at bounding box center [394, 89] width 143 height 8
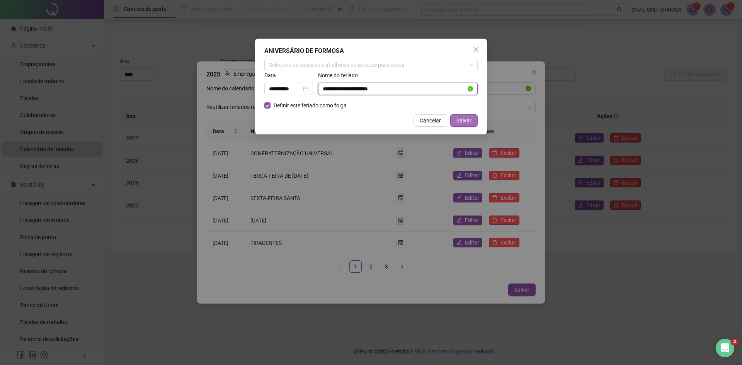
type input "**********"
click at [464, 119] on span "Salvar" at bounding box center [463, 120] width 15 height 8
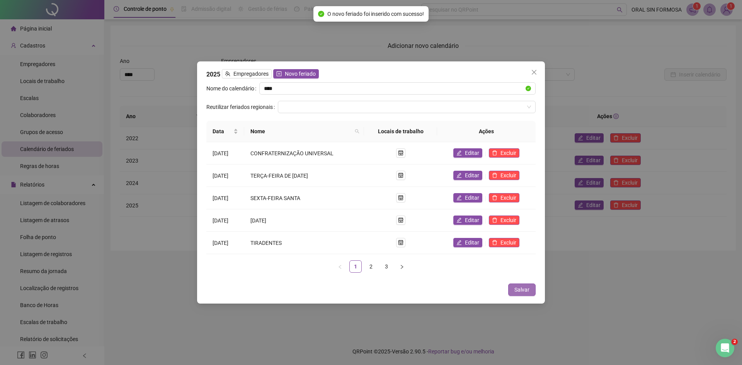
click at [525, 290] on span "Salvar" at bounding box center [521, 289] width 15 height 8
click at [528, 289] on span "Salvar" at bounding box center [521, 289] width 15 height 8
click at [526, 289] on span "Salvar" at bounding box center [521, 289] width 15 height 8
click at [384, 268] on link "3" at bounding box center [386, 267] width 12 height 12
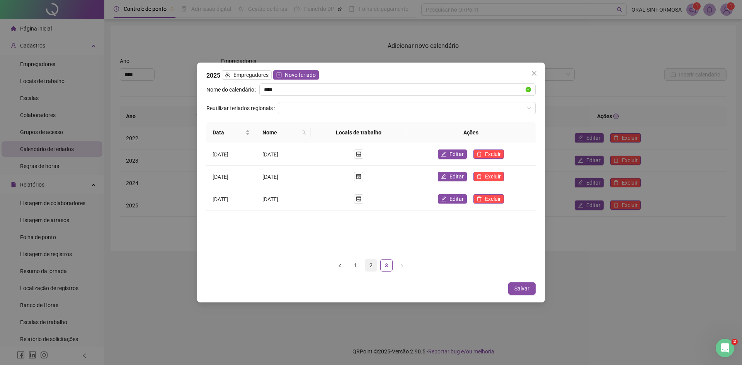
click at [373, 266] on link "2" at bounding box center [371, 266] width 12 height 12
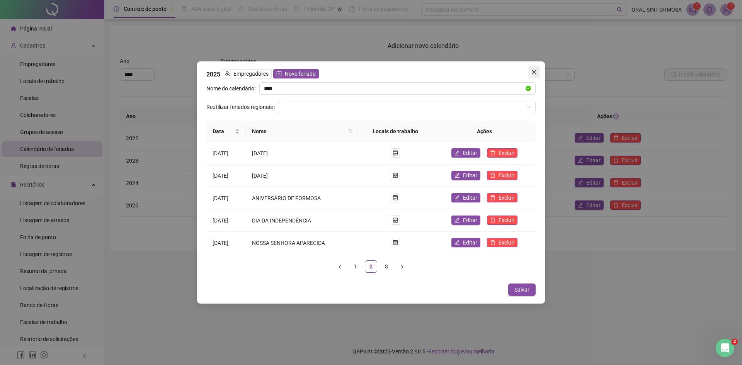
click at [531, 77] on button "Close" at bounding box center [534, 72] width 12 height 12
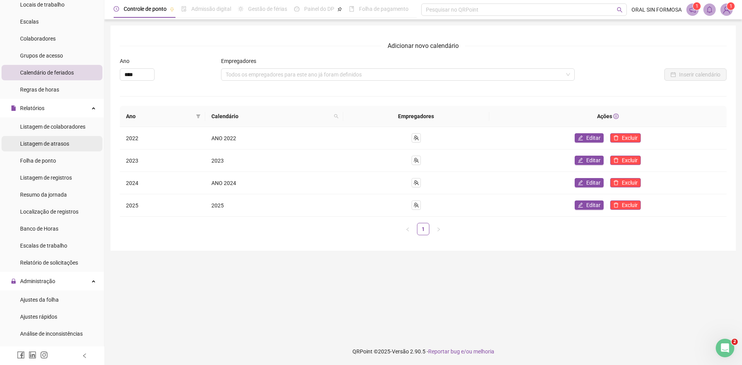
scroll to position [77, 0]
click at [49, 165] on div "Folha de ponto" at bounding box center [38, 159] width 36 height 15
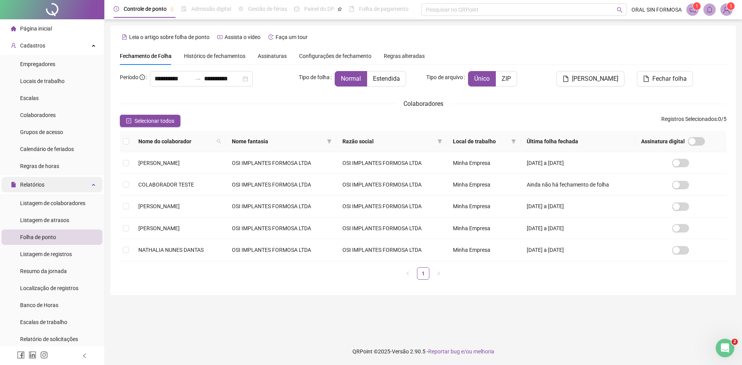
click at [65, 190] on div "Relatórios" at bounding box center [52, 184] width 101 height 15
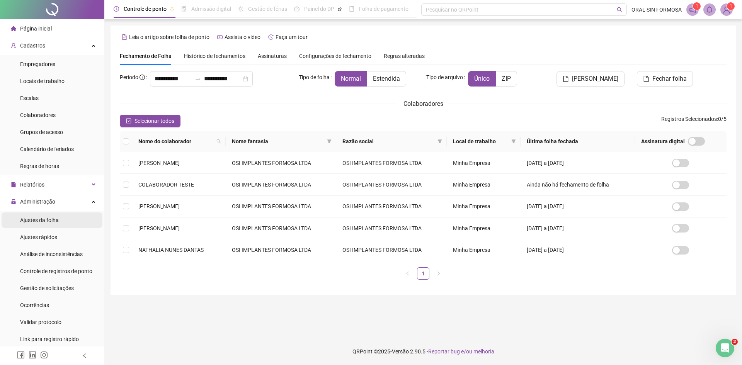
click at [57, 220] on span "Ajustes da folha" at bounding box center [39, 220] width 39 height 6
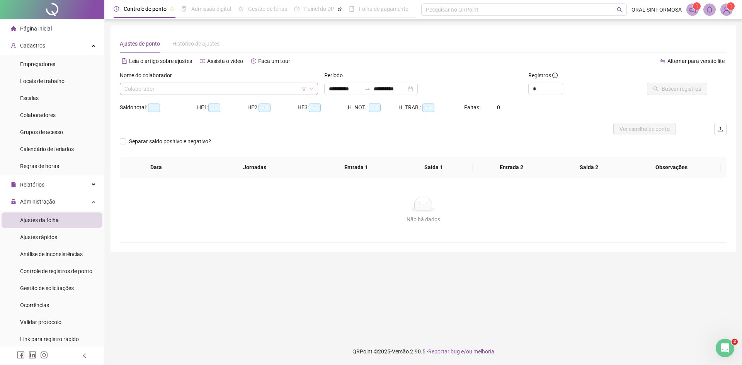
type input "**********"
click at [222, 83] on input "search" at bounding box center [215, 89] width 182 height 12
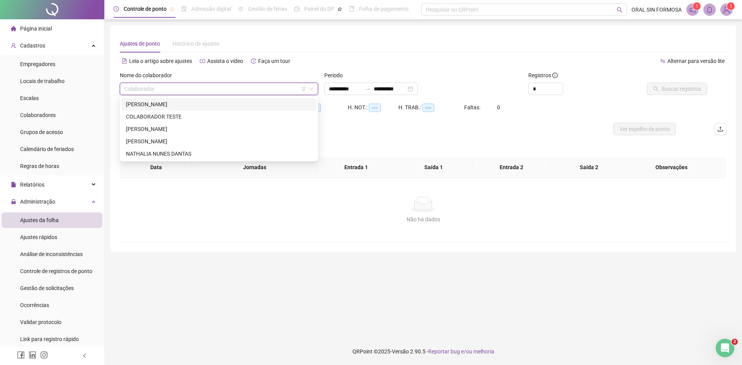
click at [186, 107] on div "[PERSON_NAME]" at bounding box center [219, 104] width 186 height 8
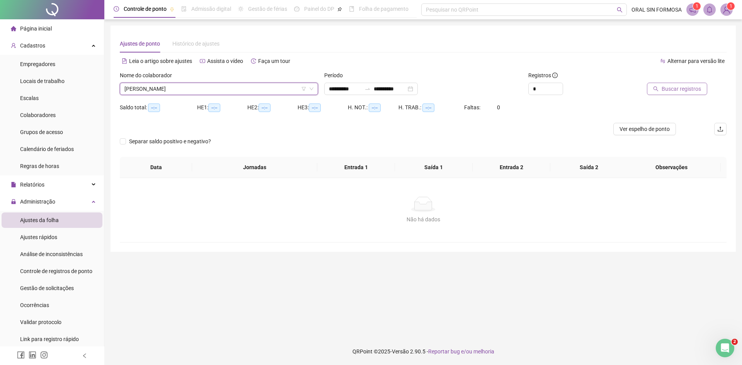
click at [676, 92] on span "Buscar registros" at bounding box center [680, 89] width 39 height 8
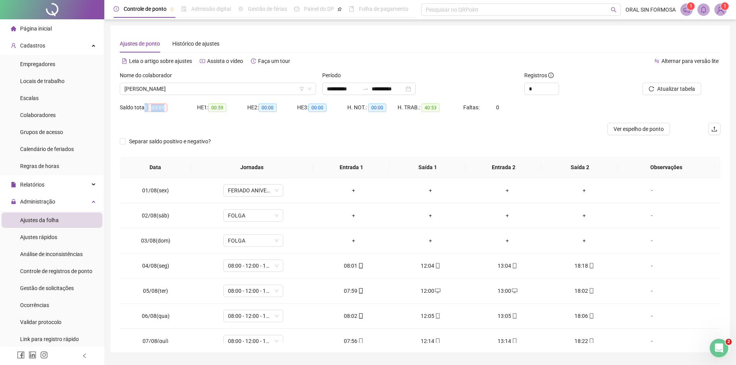
drag, startPoint x: 162, startPoint y: 109, endPoint x: 178, endPoint y: 110, distance: 15.9
click at [178, 110] on div "Saldo total: -03:01" at bounding box center [158, 107] width 77 height 9
click at [366, 131] on div at bounding box center [345, 129] width 450 height 12
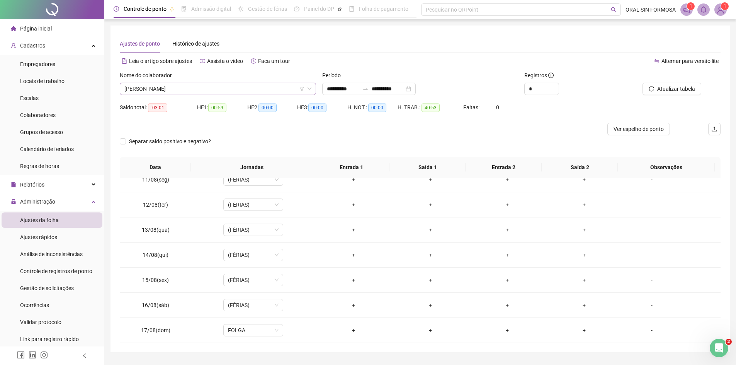
click at [222, 89] on span "[PERSON_NAME]" at bounding box center [217, 89] width 187 height 12
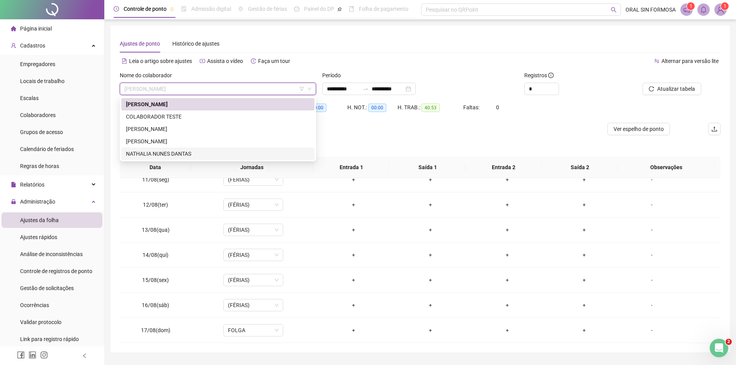
click at [166, 153] on div "NATHALIA NUNES DANTAS" at bounding box center [218, 153] width 184 height 8
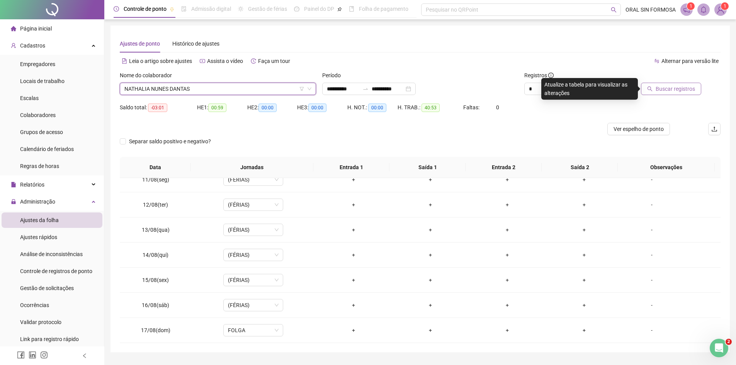
click at [662, 92] on span "Buscar registros" at bounding box center [674, 89] width 39 height 8
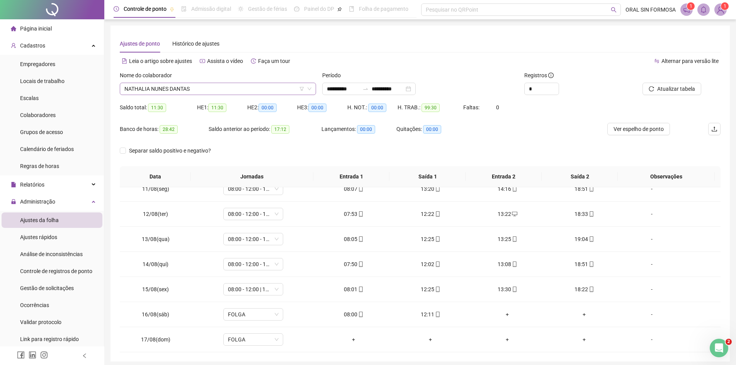
click at [213, 88] on span "NATHALIA NUNES DANTAS" at bounding box center [217, 89] width 187 height 12
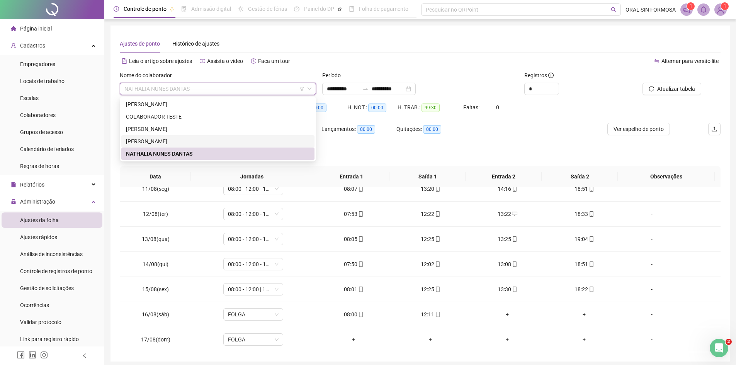
click at [395, 150] on div "Separar saldo positivo e negativo?" at bounding box center [420, 155] width 601 height 22
